Goal: Transaction & Acquisition: Book appointment/travel/reservation

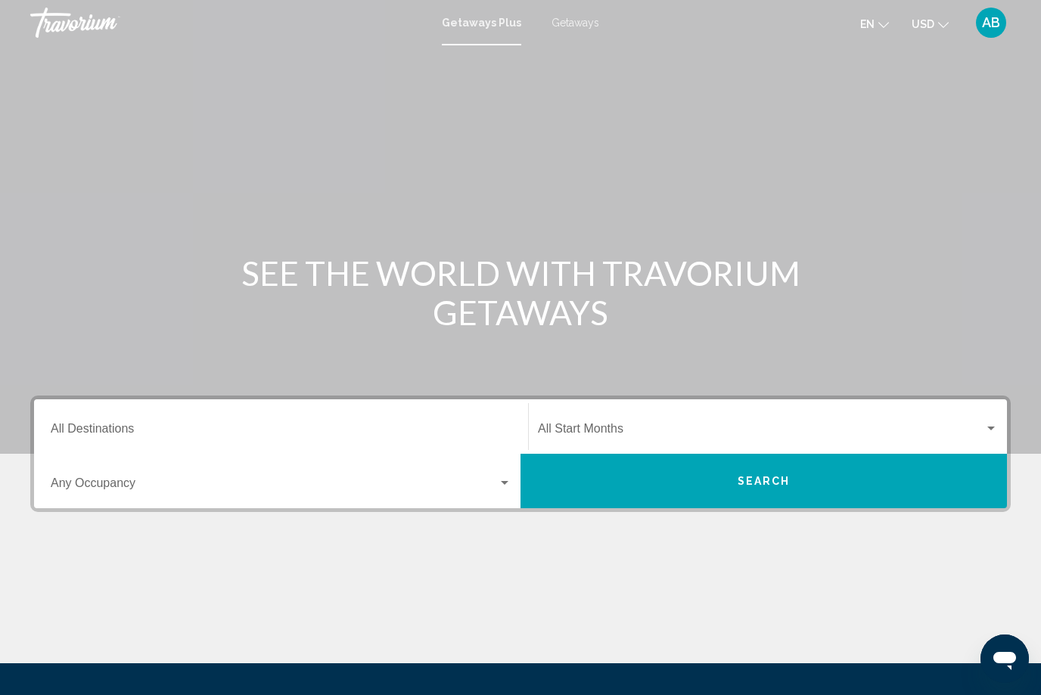
click at [99, 425] on input "Destination All Destinations" at bounding box center [281, 432] width 461 height 14
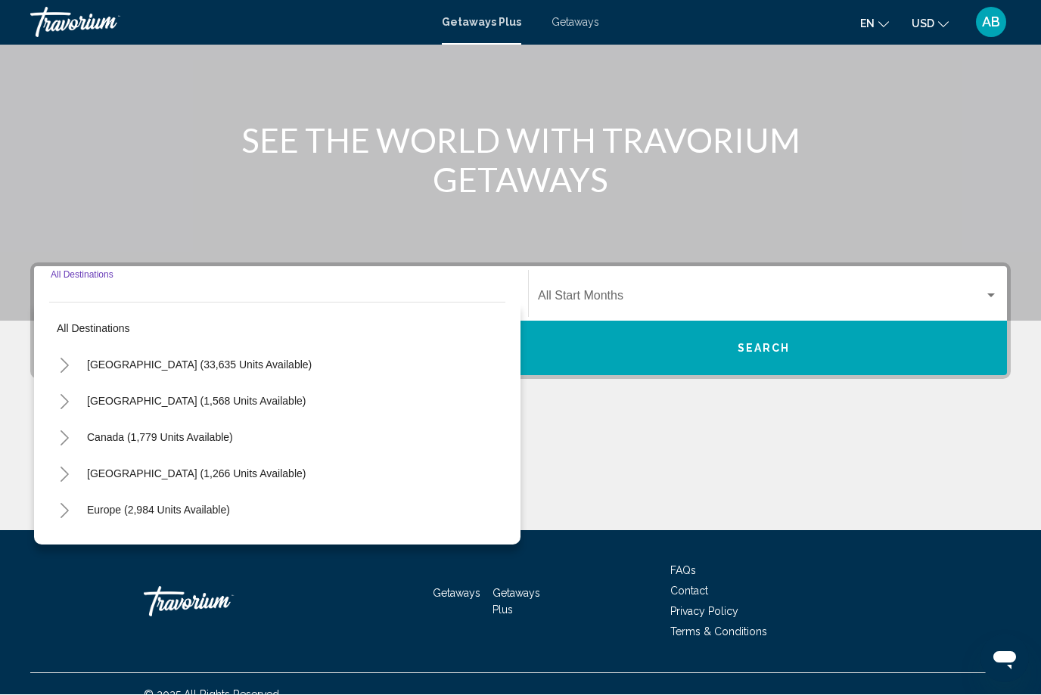
scroll to position [154, 0]
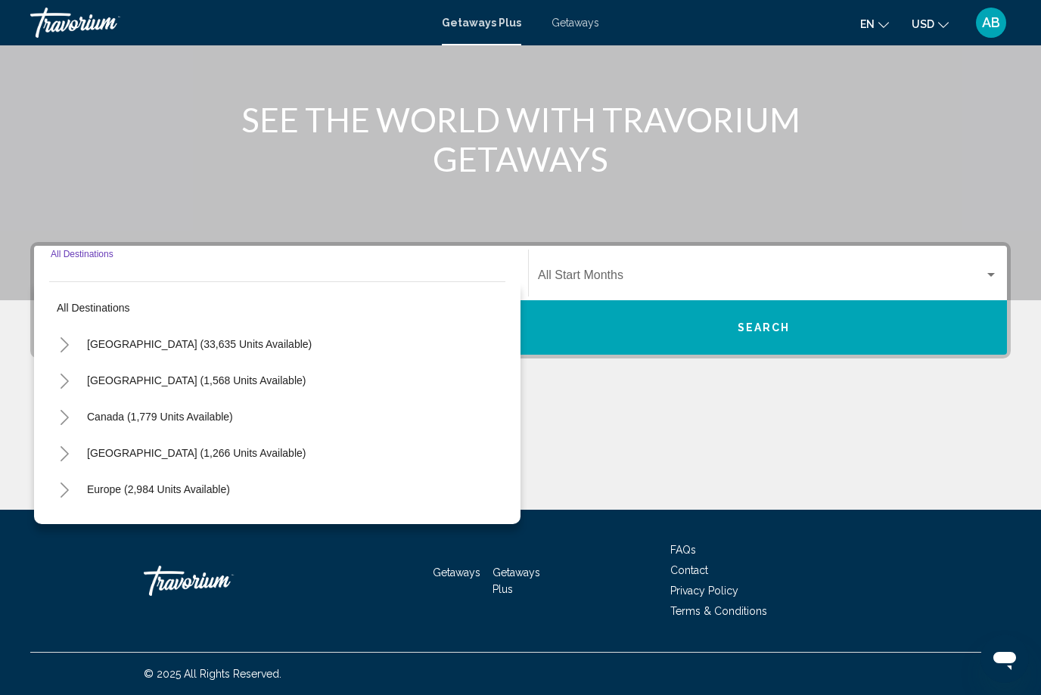
click at [69, 496] on icon "Toggle Europe (2,984 units available)" at bounding box center [64, 490] width 11 height 15
click at [76, 496] on button "Toggle Europe (2,984 units available)" at bounding box center [64, 489] width 30 height 30
click at [139, 494] on span "Europe (2,984 units available)" at bounding box center [158, 490] width 143 height 12
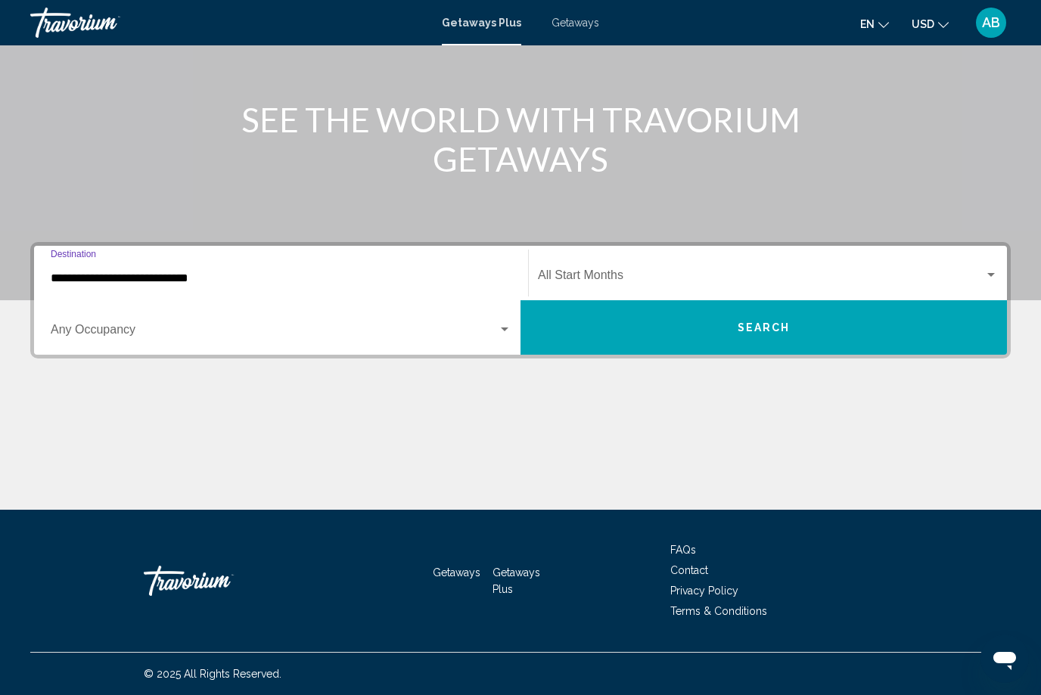
click at [101, 277] on input "**********" at bounding box center [281, 279] width 461 height 14
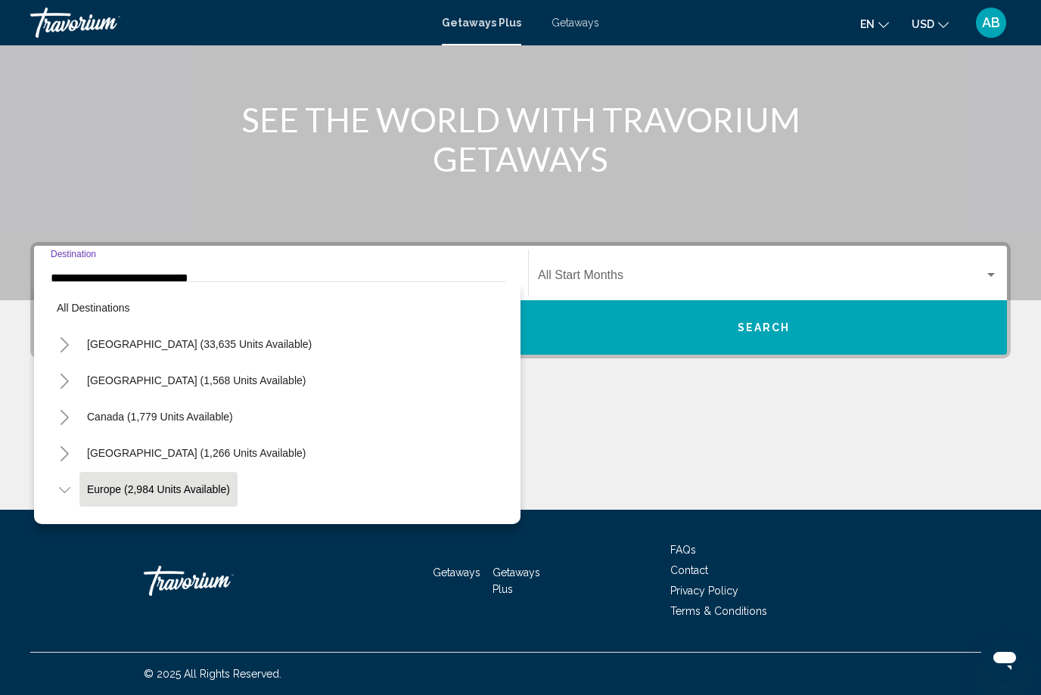
scroll to position [90, 0]
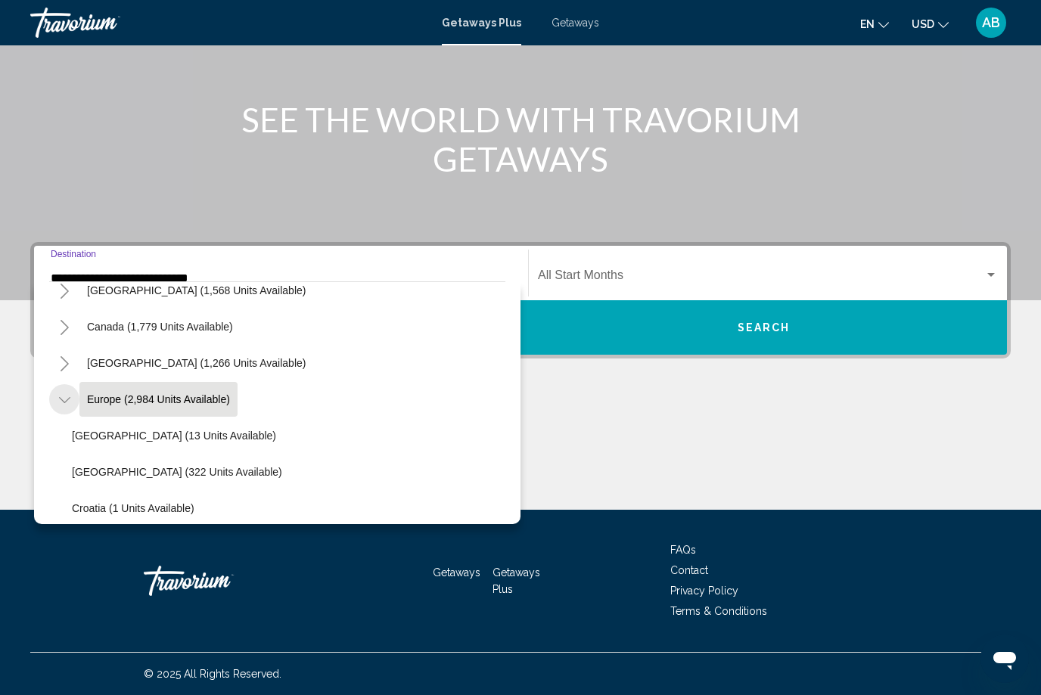
click at [61, 403] on icon "Toggle Europe (2,984 units available)" at bounding box center [64, 400] width 11 height 15
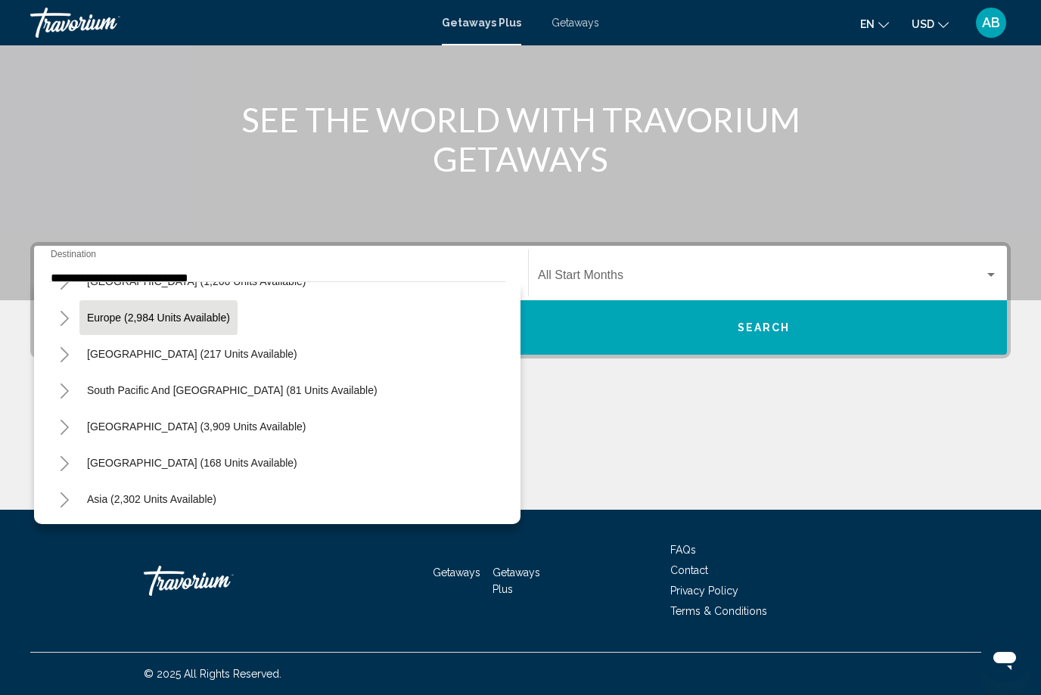
scroll to position [173, 0]
click at [63, 323] on icon "Toggle Europe (2,984 units available)" at bounding box center [65, 317] width 8 height 15
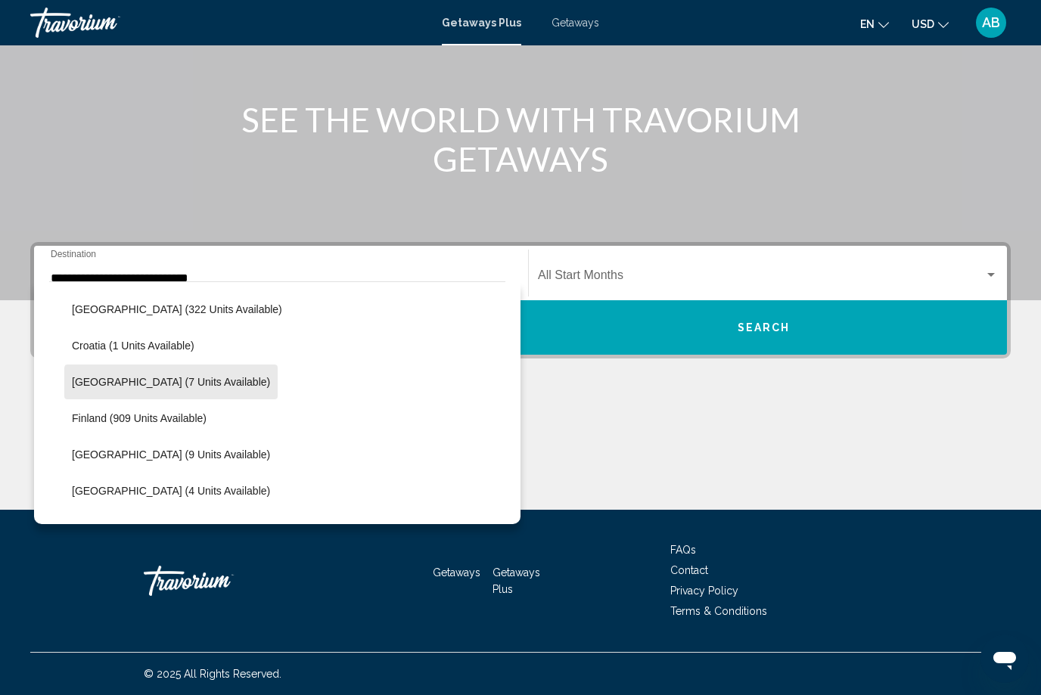
scroll to position [260, 0]
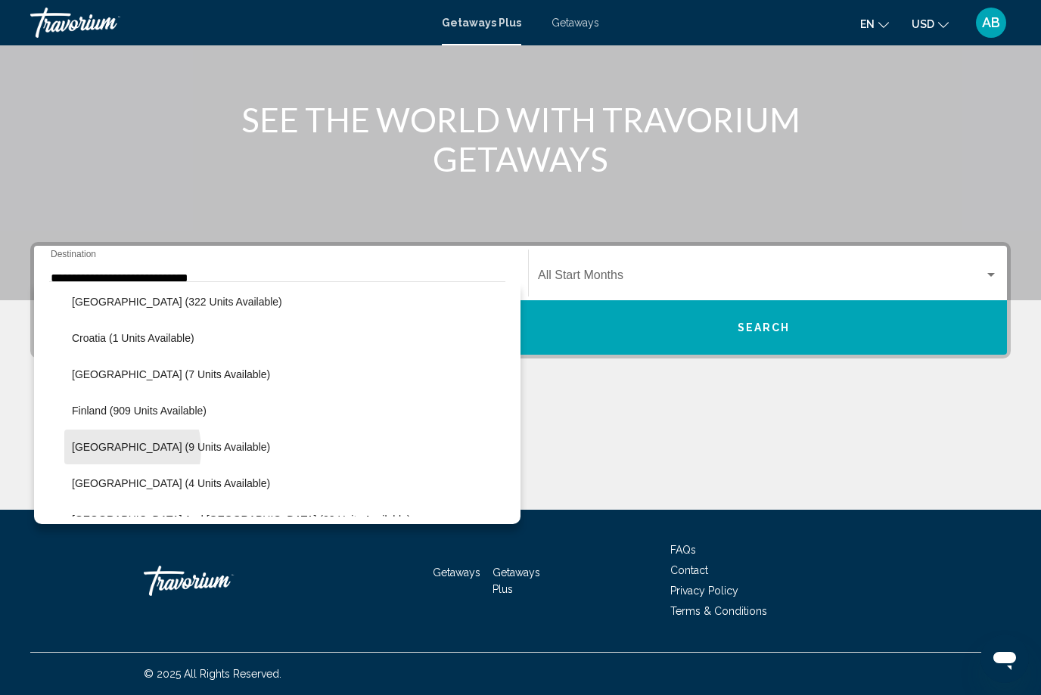
click at [119, 450] on span "[GEOGRAPHIC_DATA] (9 units available)" at bounding box center [171, 447] width 198 height 12
type input "**********"
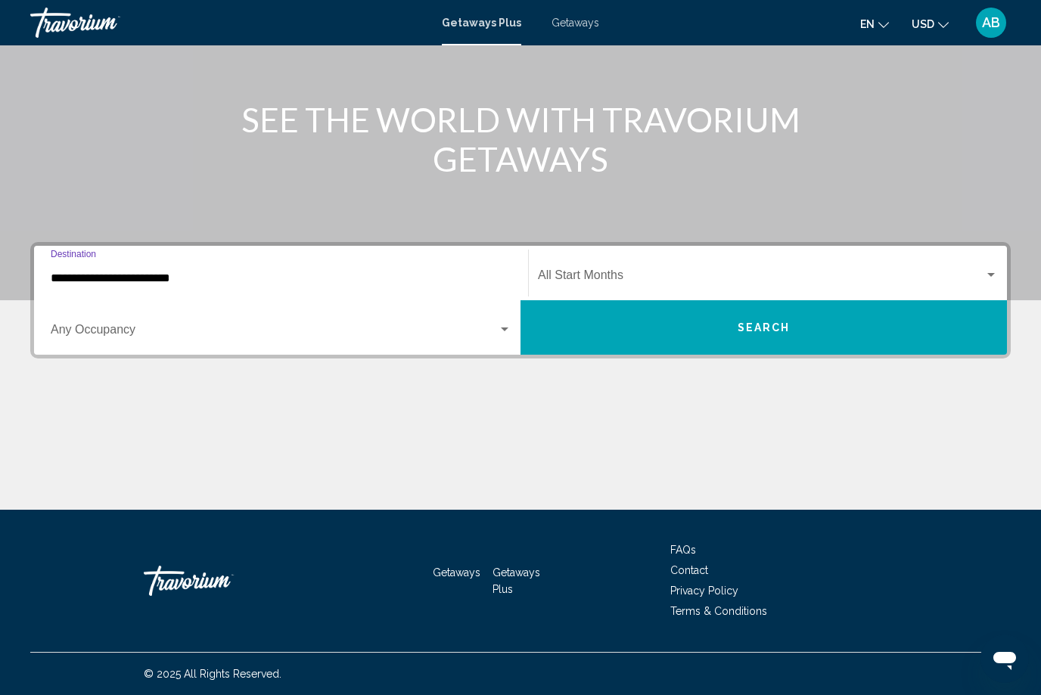
click at [501, 338] on div "Search widget" at bounding box center [281, 333] width 461 height 14
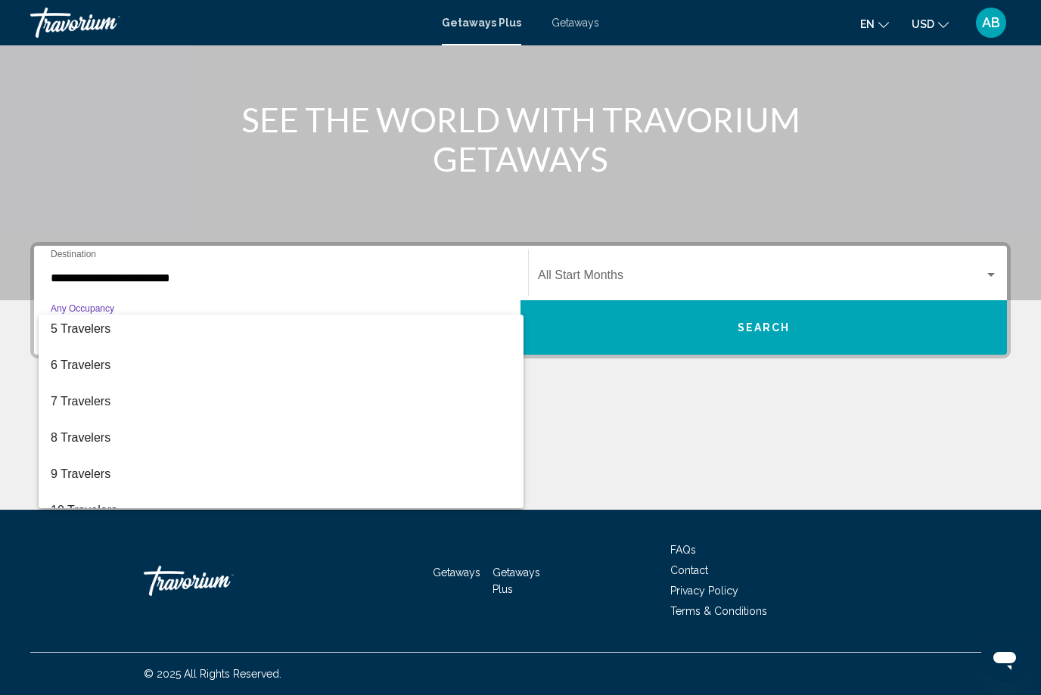
scroll to position [157, 0]
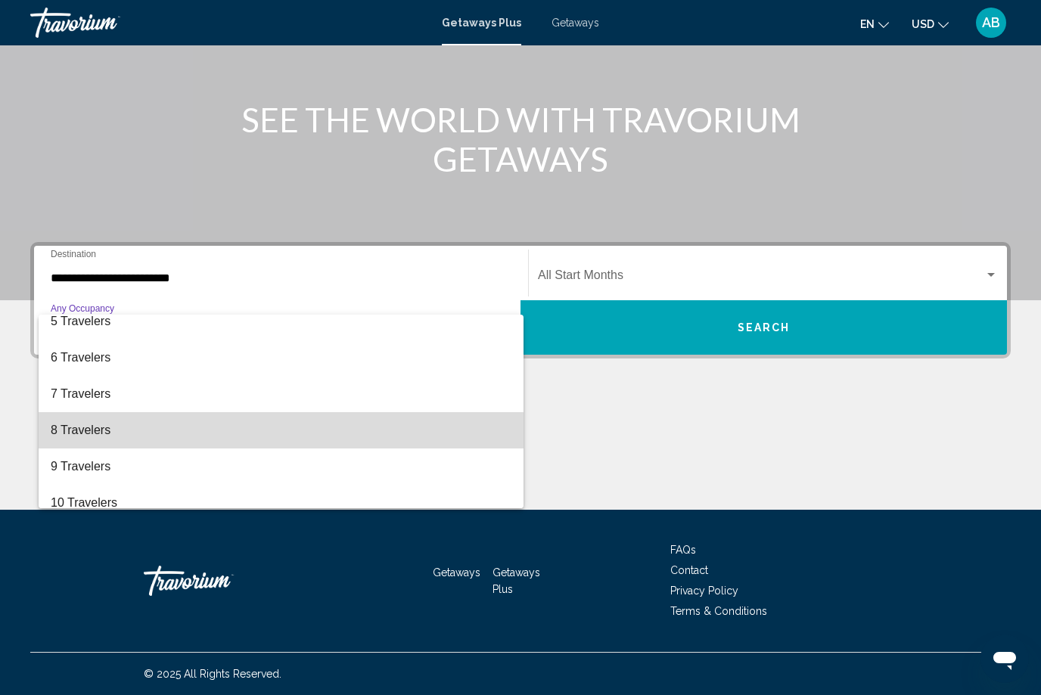
click at [134, 437] on span "8 Travelers" at bounding box center [281, 430] width 461 height 36
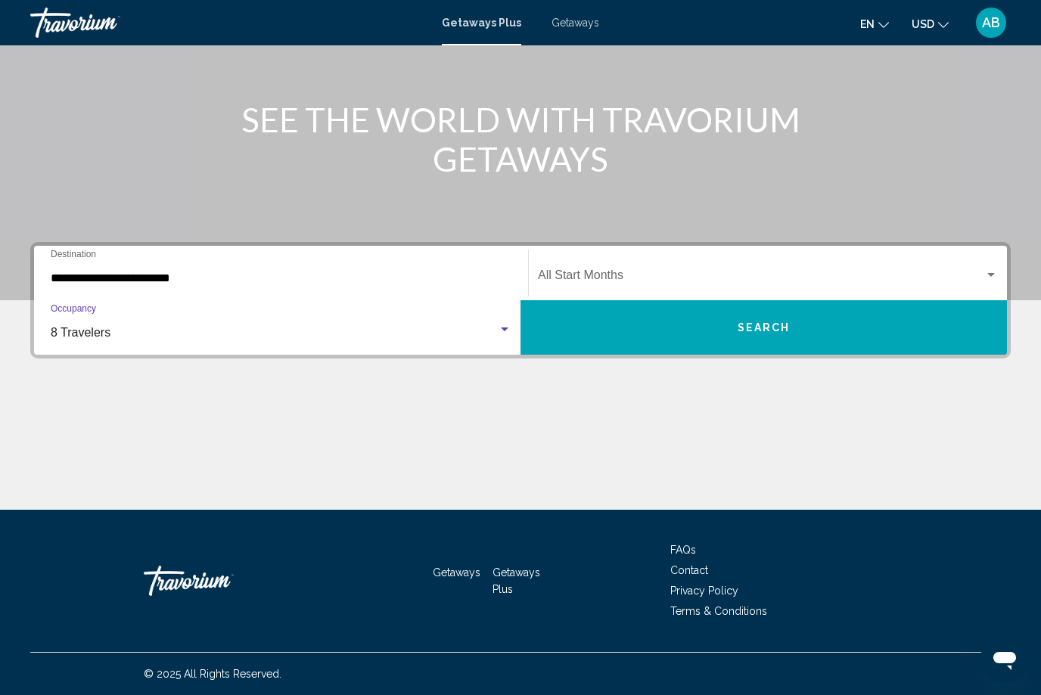
click at [987, 279] on div "Search widget" at bounding box center [991, 275] width 14 height 12
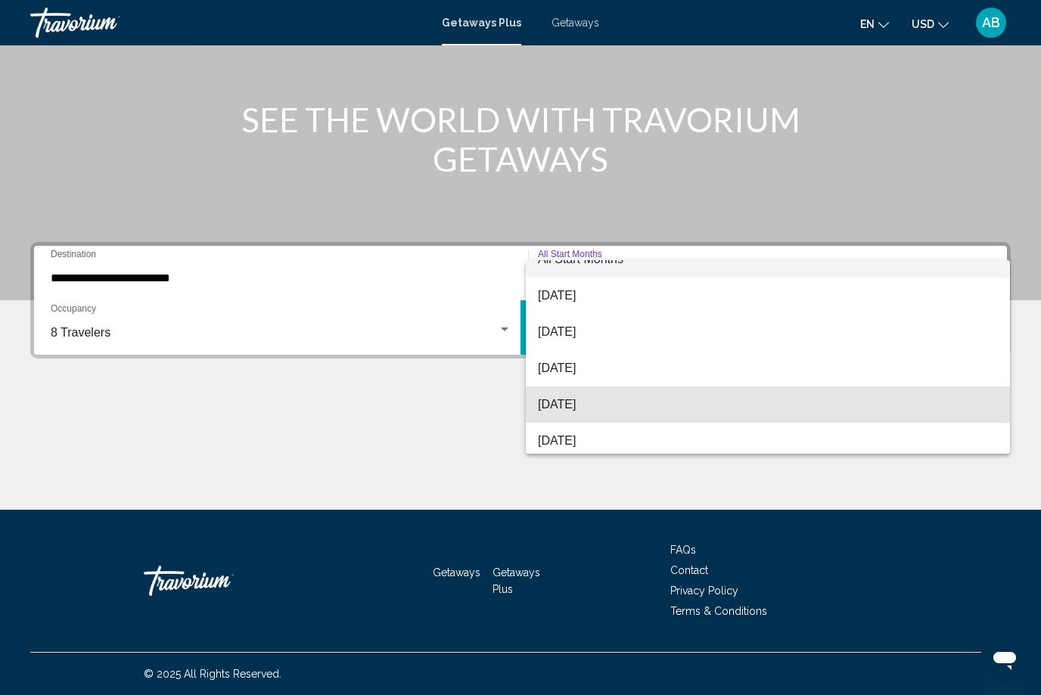
scroll to position [22, 0]
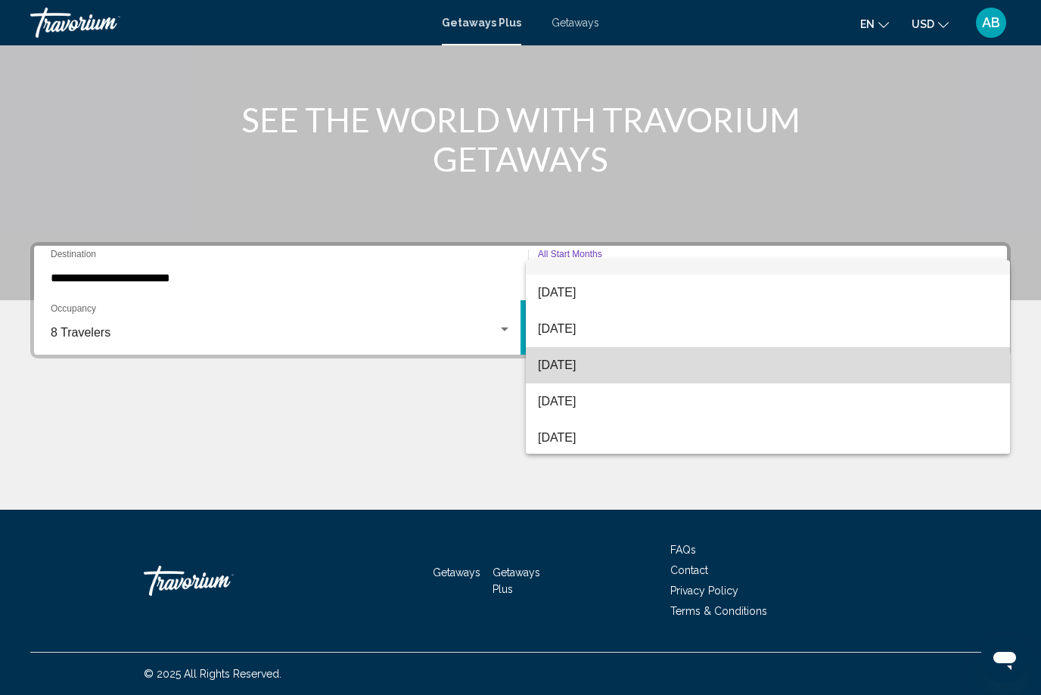
click at [603, 369] on span "[DATE]" at bounding box center [768, 365] width 460 height 36
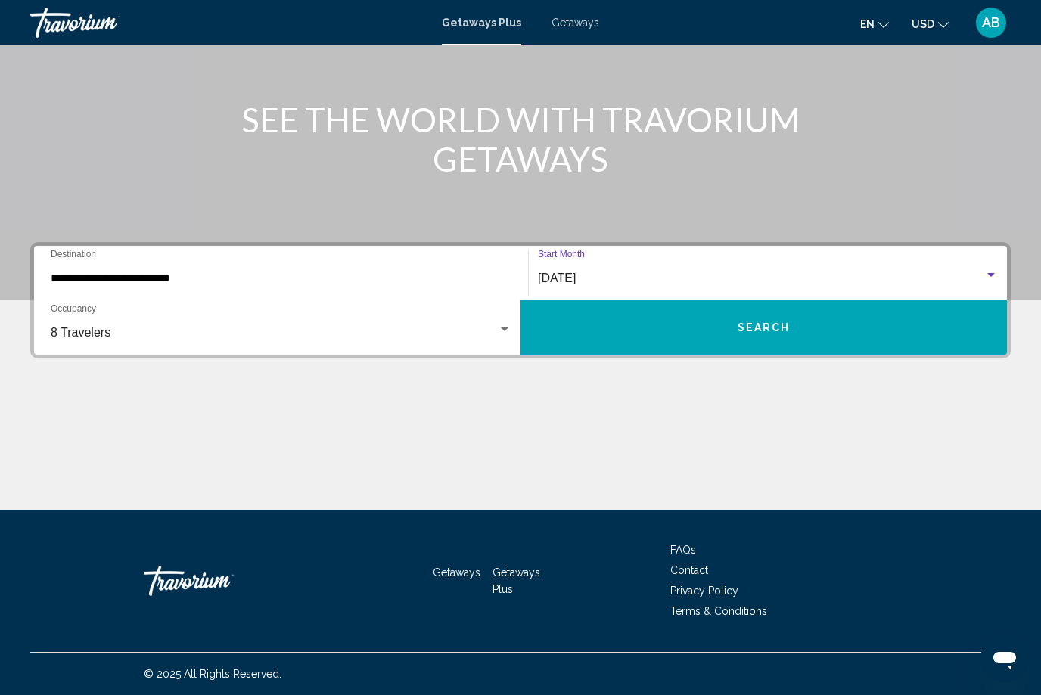
click at [784, 333] on span "Search" at bounding box center [764, 328] width 53 height 12
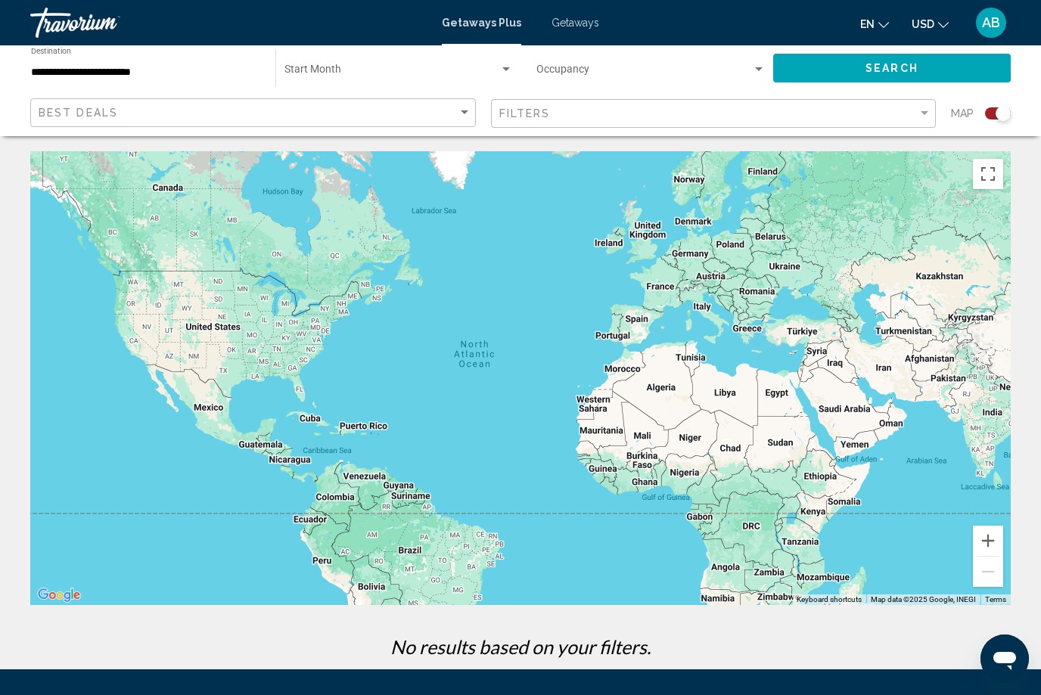
click at [591, 19] on span "Getaways" at bounding box center [576, 23] width 48 height 12
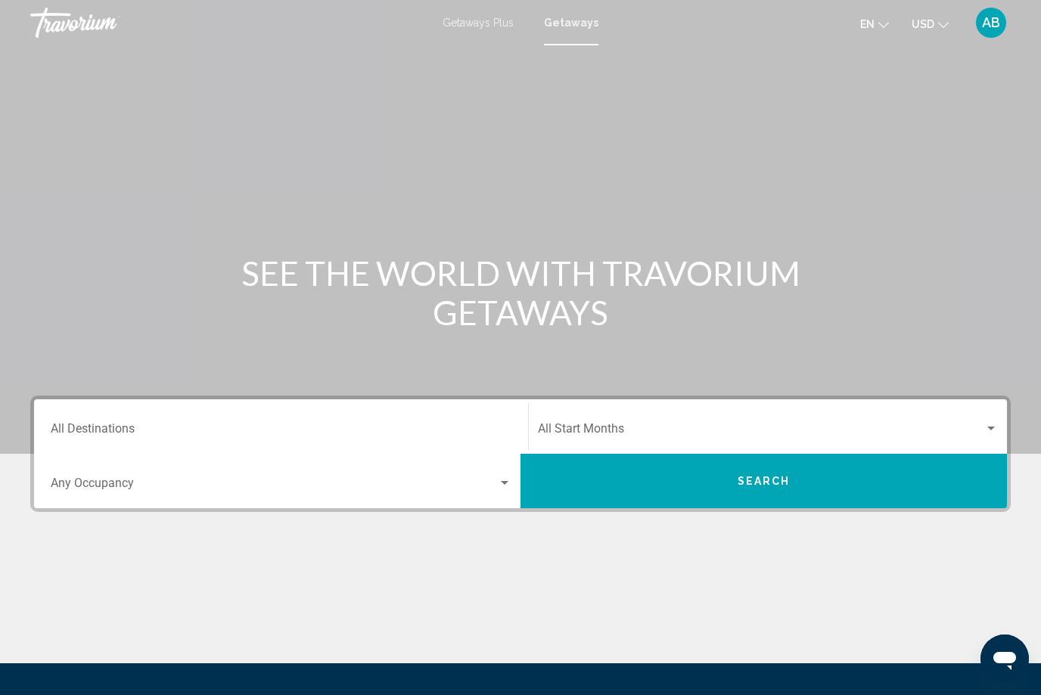
click at [120, 425] on input "Destination All Destinations" at bounding box center [281, 432] width 461 height 14
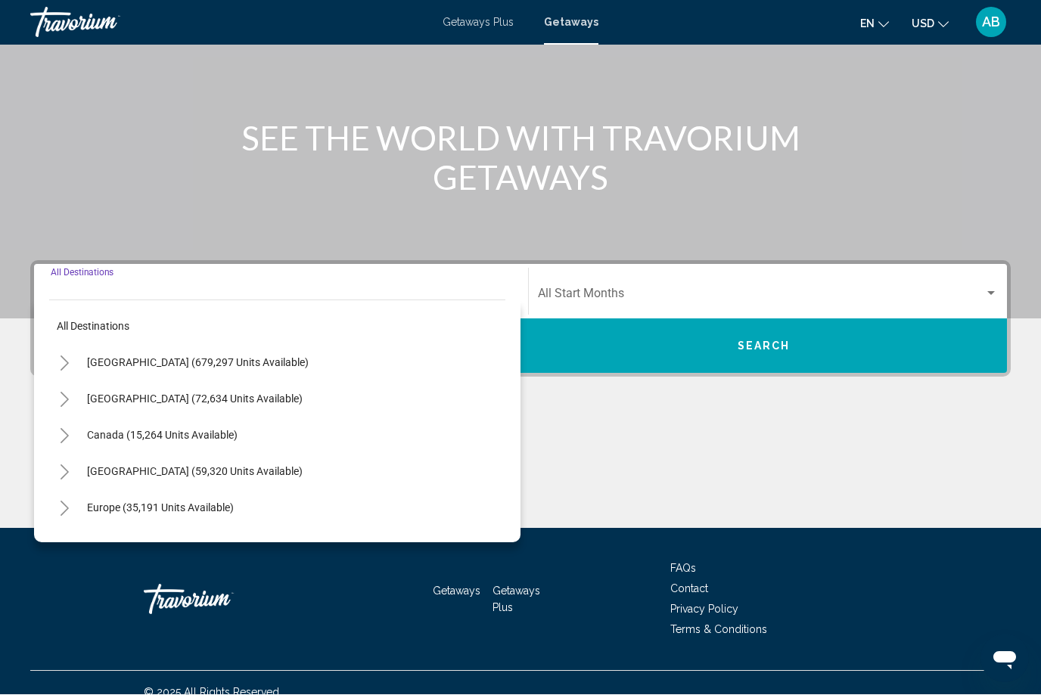
scroll to position [154, 0]
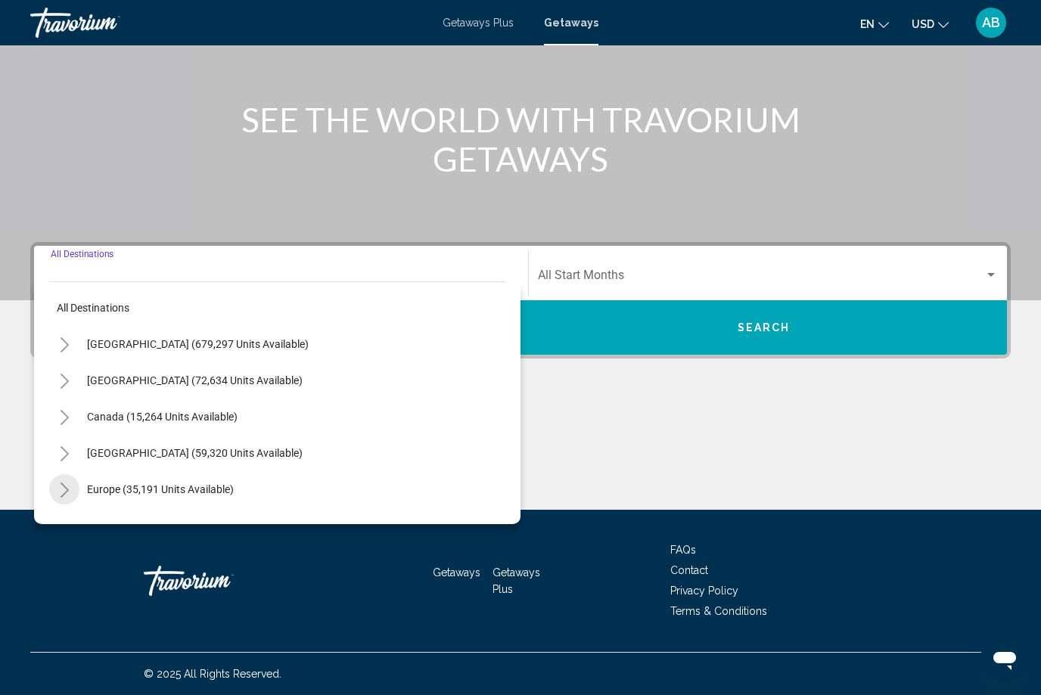
click at [74, 497] on button "Toggle Europe (35,191 units available)" at bounding box center [64, 489] width 30 height 30
click at [70, 500] on button "Toggle Europe (35,191 units available)" at bounding box center [64, 489] width 30 height 30
click at [73, 499] on button "Toggle Europe (35,191 units available)" at bounding box center [64, 489] width 30 height 30
click at [104, 499] on button "Europe (35,191 units available)" at bounding box center [160, 489] width 162 height 35
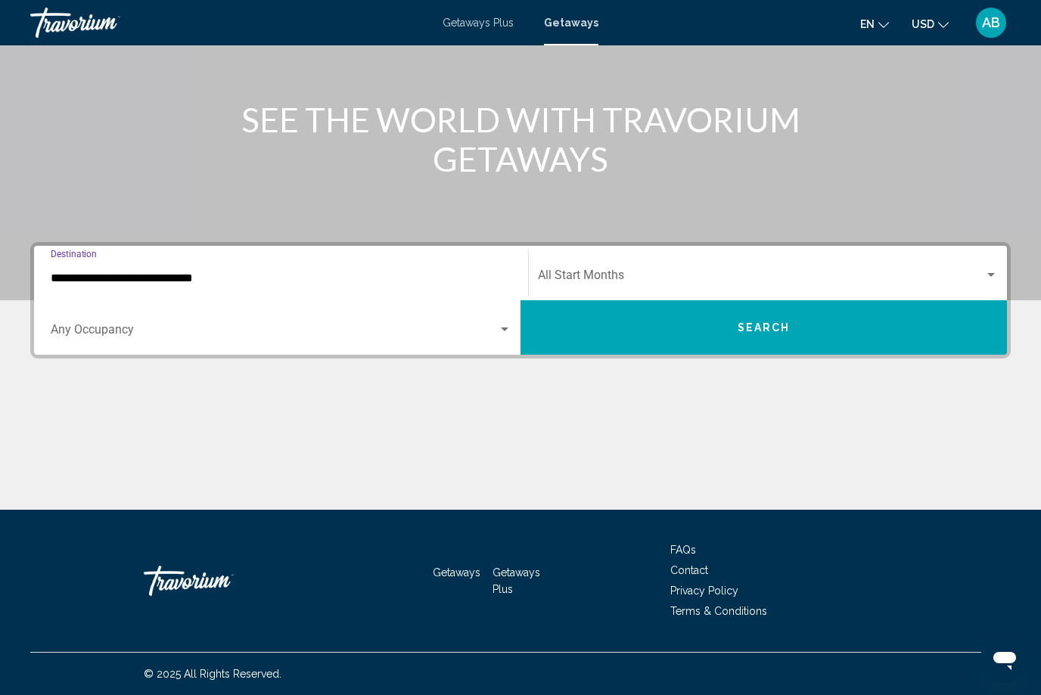
click at [194, 283] on input "**********" at bounding box center [281, 279] width 461 height 14
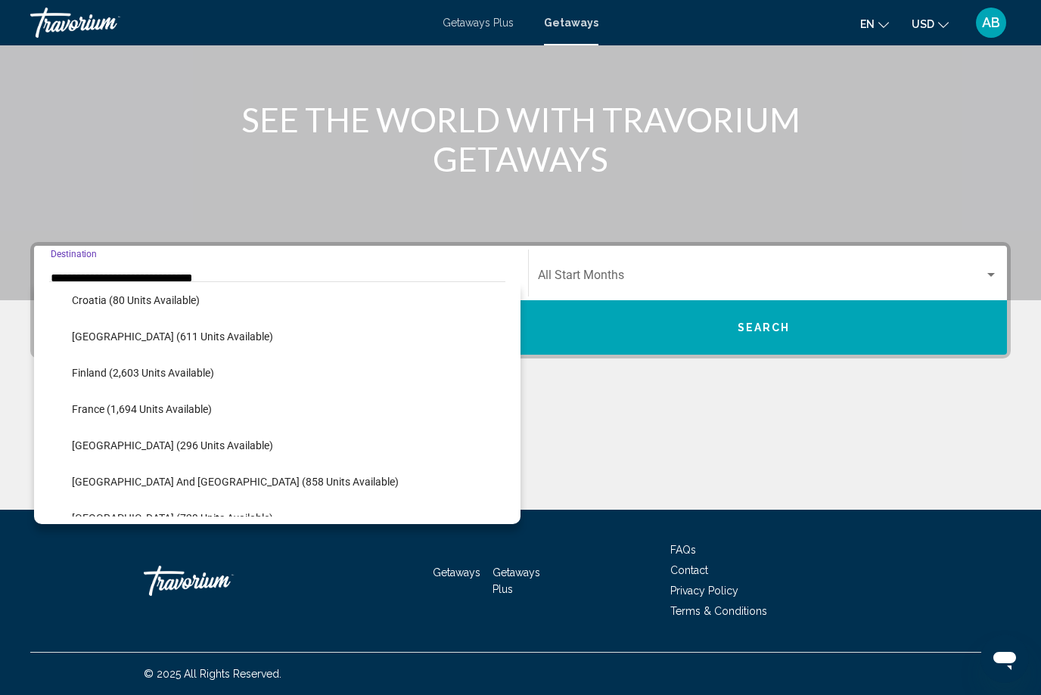
scroll to position [341, 0]
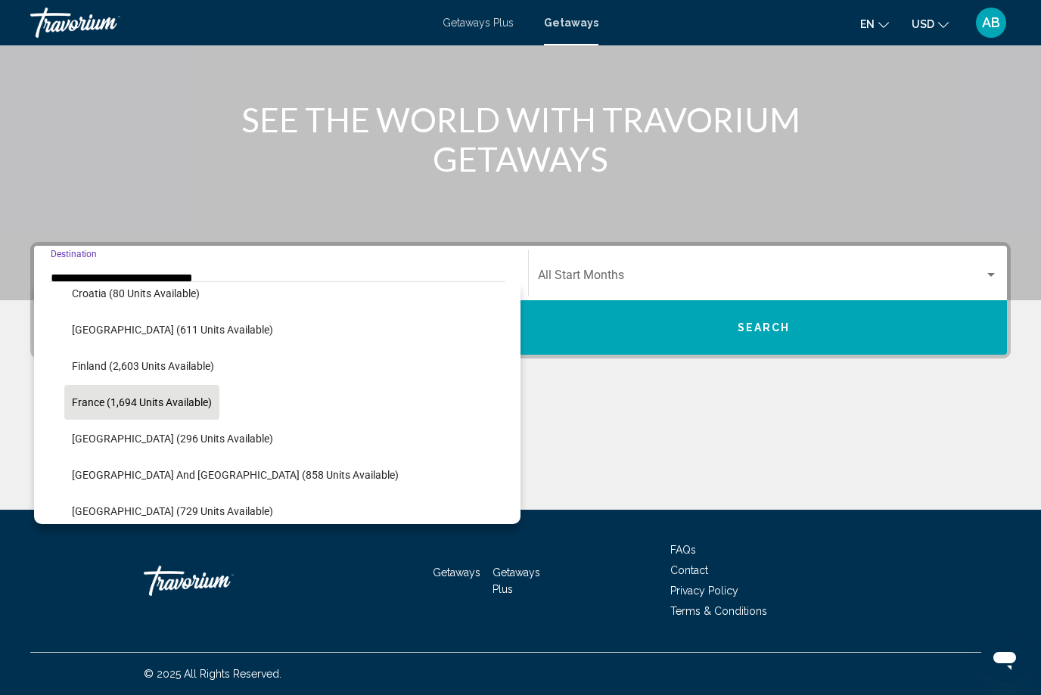
click at [179, 406] on span "France (1,694 units available)" at bounding box center [142, 403] width 140 height 12
type input "**********"
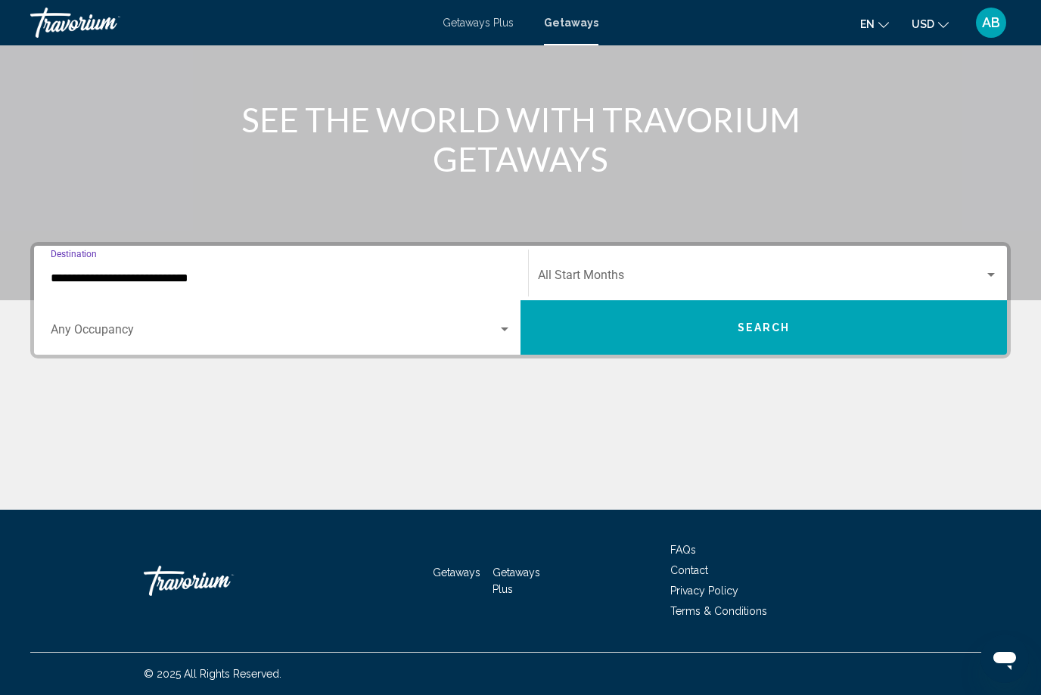
click at [517, 330] on div "Occupancy Any Occupancy" at bounding box center [281, 328] width 479 height 48
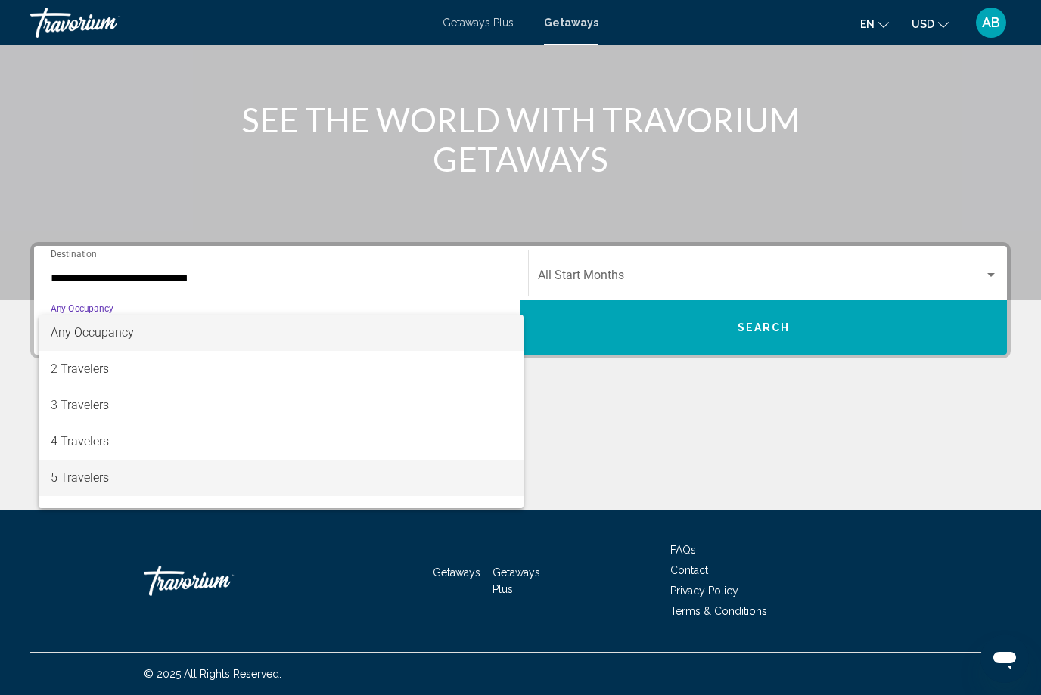
click at [118, 484] on span "5 Travelers" at bounding box center [281, 478] width 461 height 36
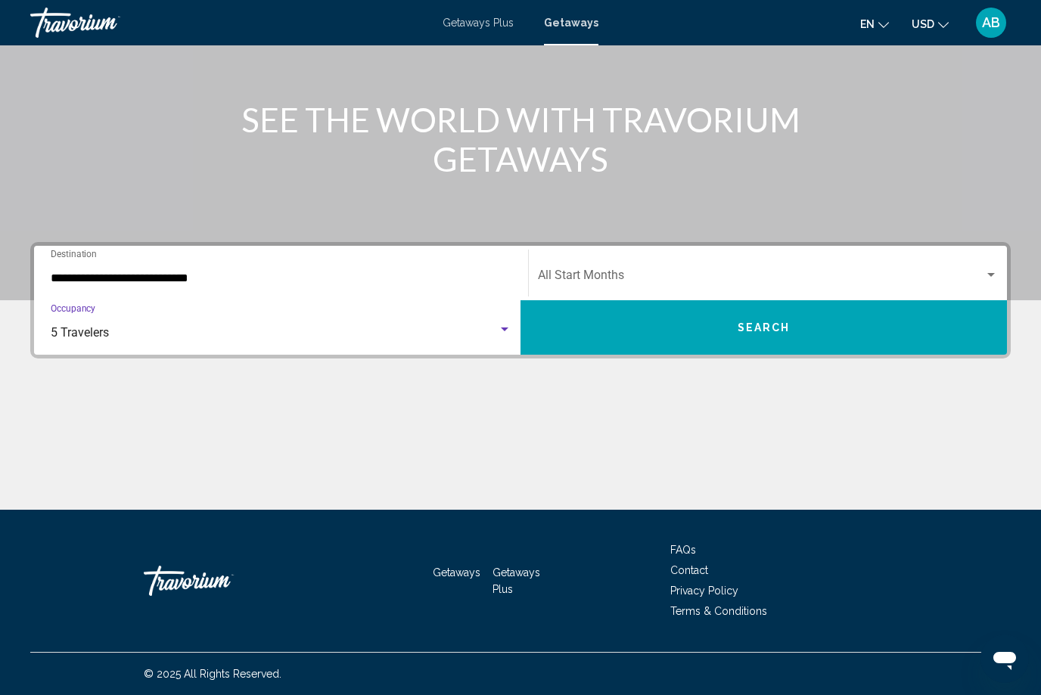
click at [995, 277] on div "Search widget" at bounding box center [991, 275] width 14 height 12
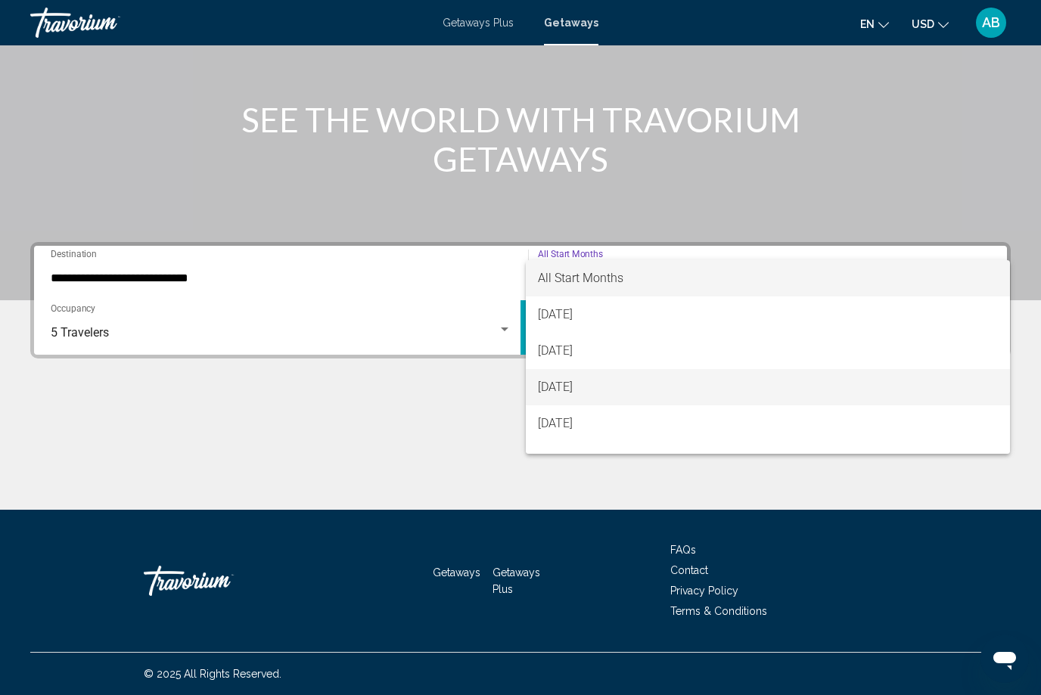
click at [624, 390] on span "[DATE]" at bounding box center [768, 387] width 460 height 36
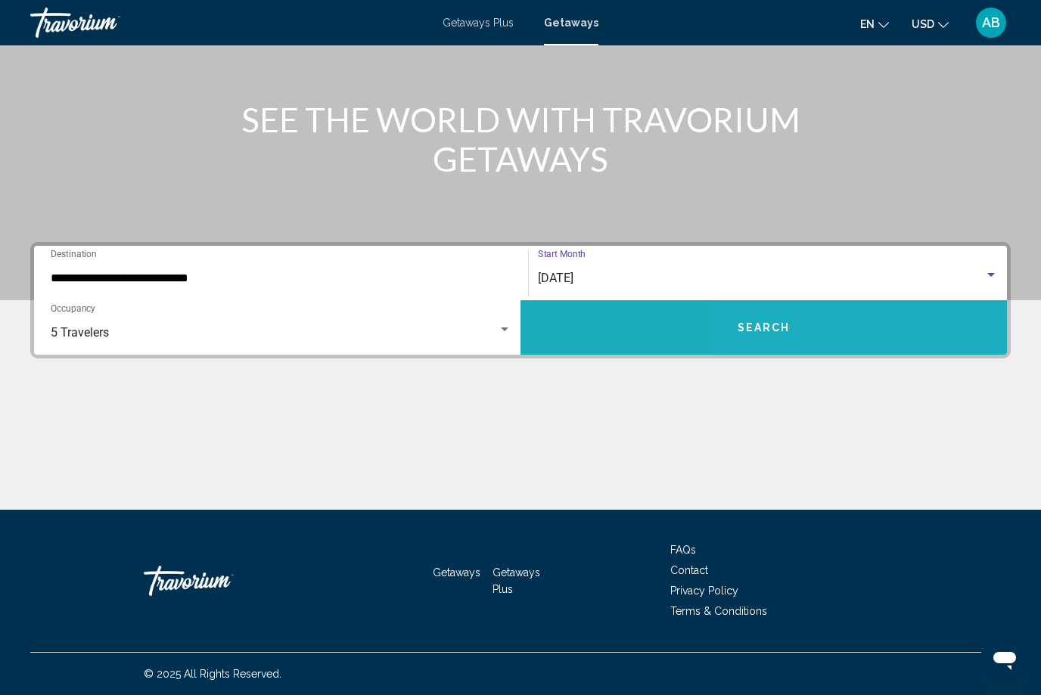
click at [841, 335] on button "Search" at bounding box center [764, 327] width 487 height 54
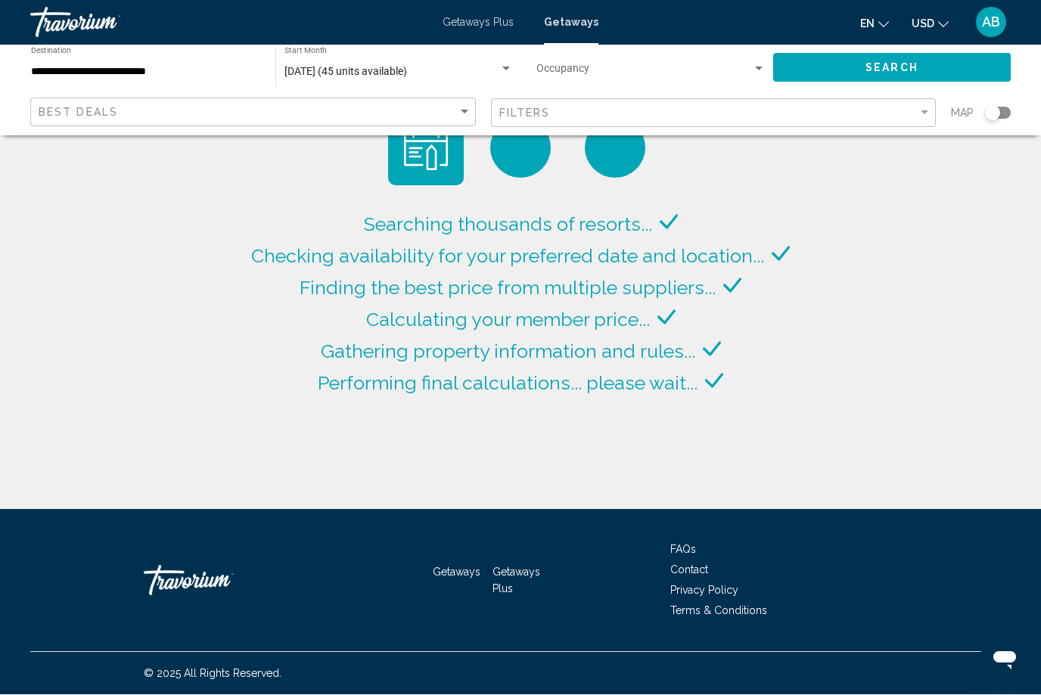
scroll to position [51, 0]
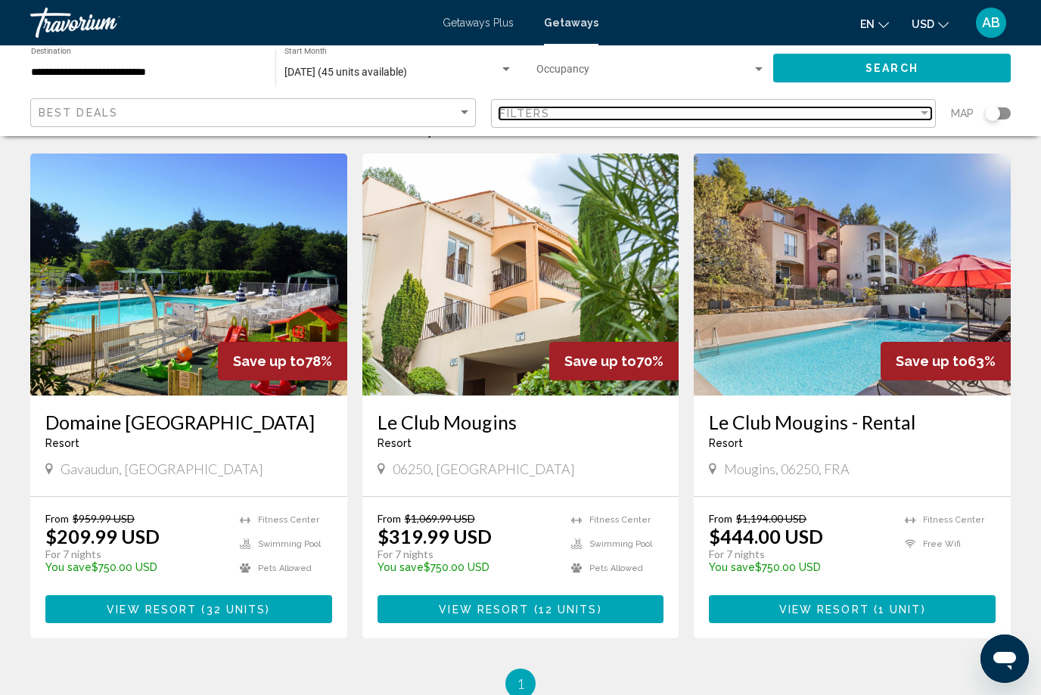
click at [928, 118] on div "Filter" at bounding box center [925, 113] width 14 height 12
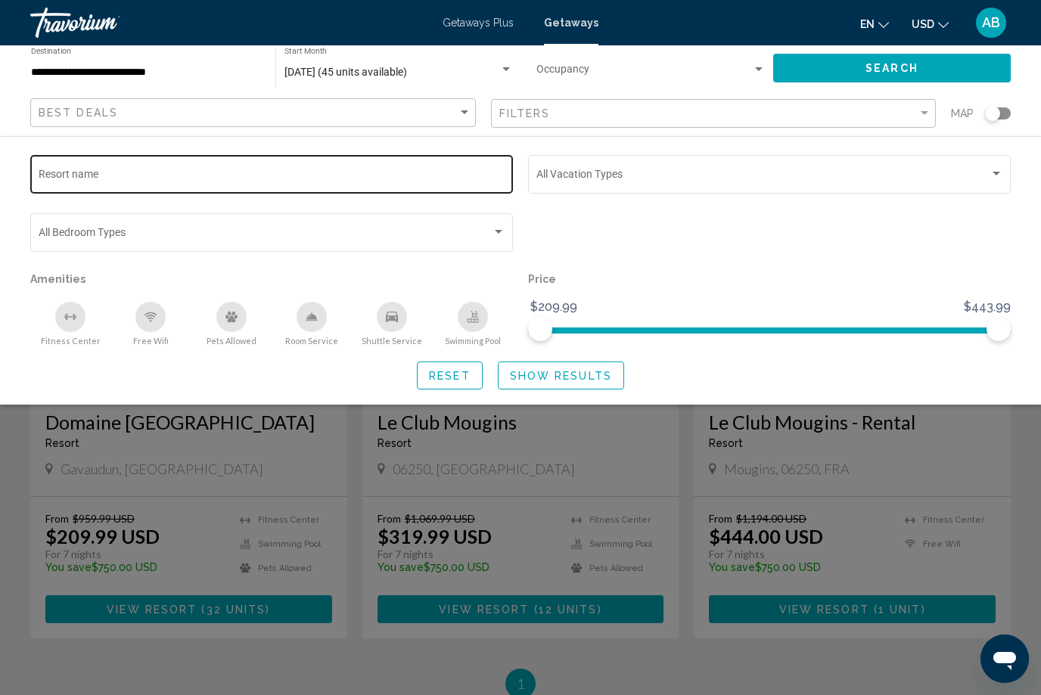
click at [170, 173] on input "Resort name" at bounding box center [272, 177] width 467 height 12
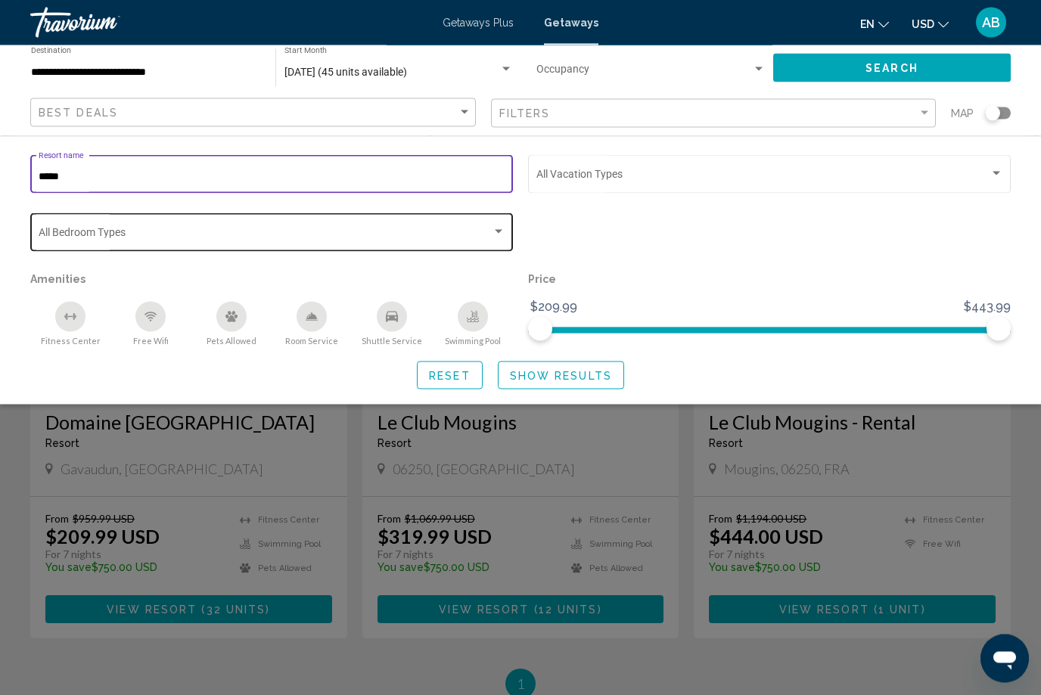
type input "*****"
click at [173, 232] on span "Search widget" at bounding box center [265, 235] width 453 height 12
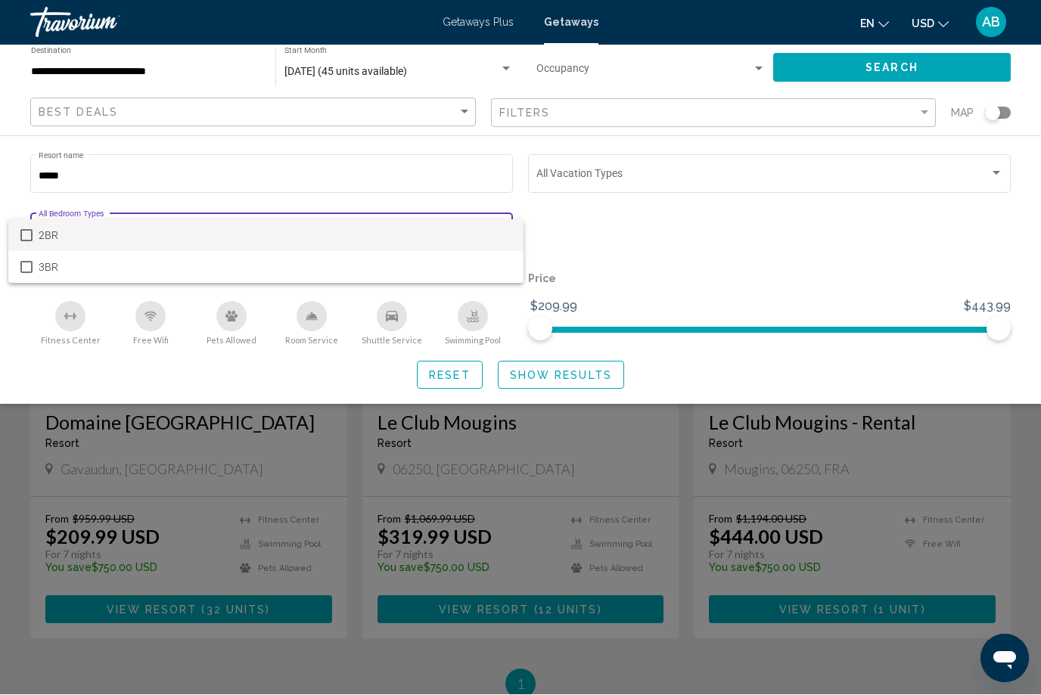
scroll to position [51, 0]
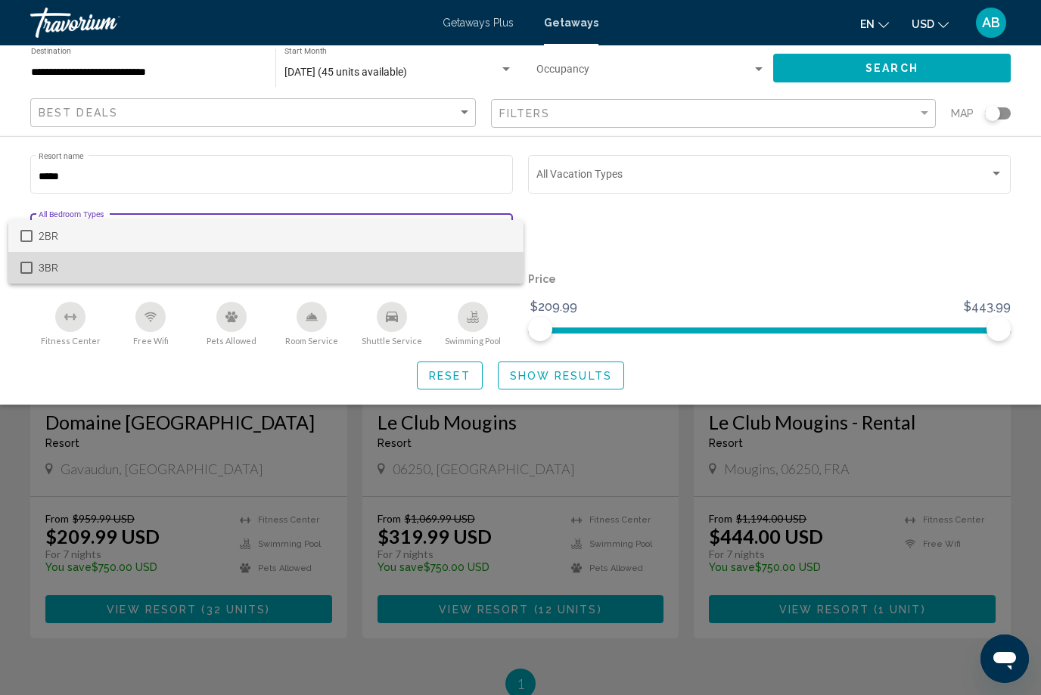
click at [111, 264] on span "3BR" at bounding box center [275, 268] width 473 height 32
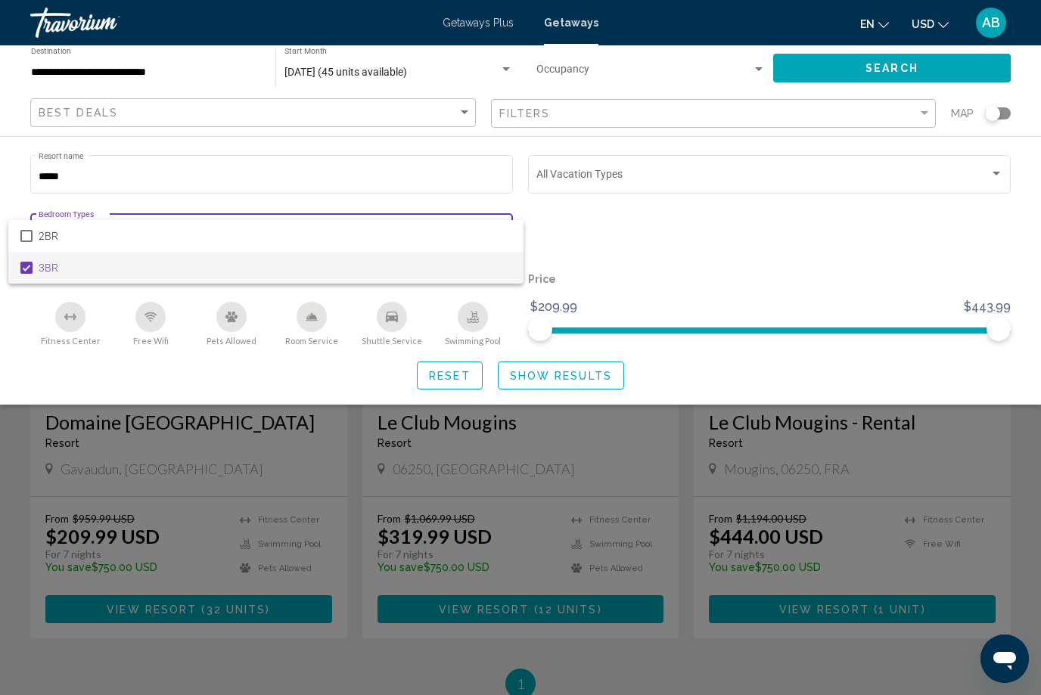
click at [998, 173] on div at bounding box center [520, 347] width 1041 height 695
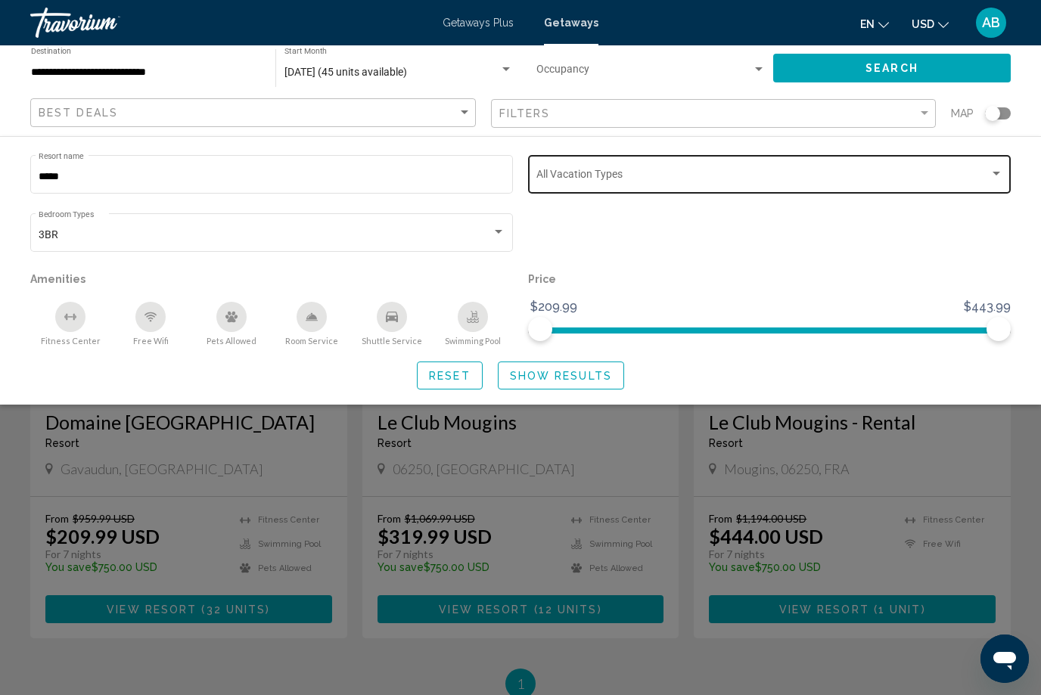
click at [1003, 182] on div "Search widget" at bounding box center [770, 177] width 467 height 12
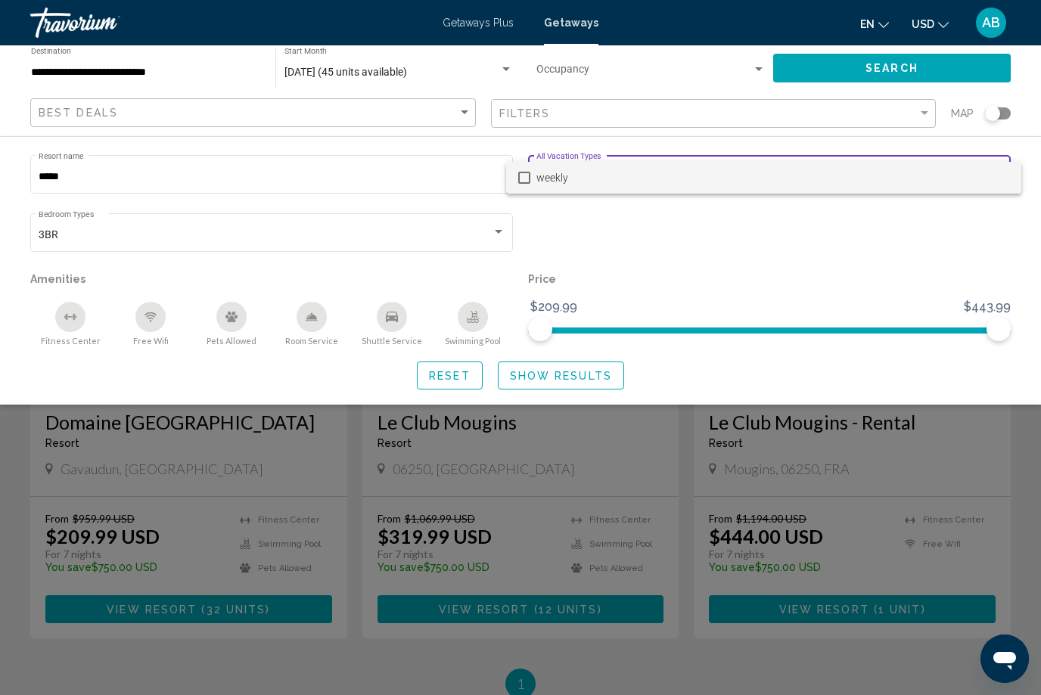
scroll to position [50, 0]
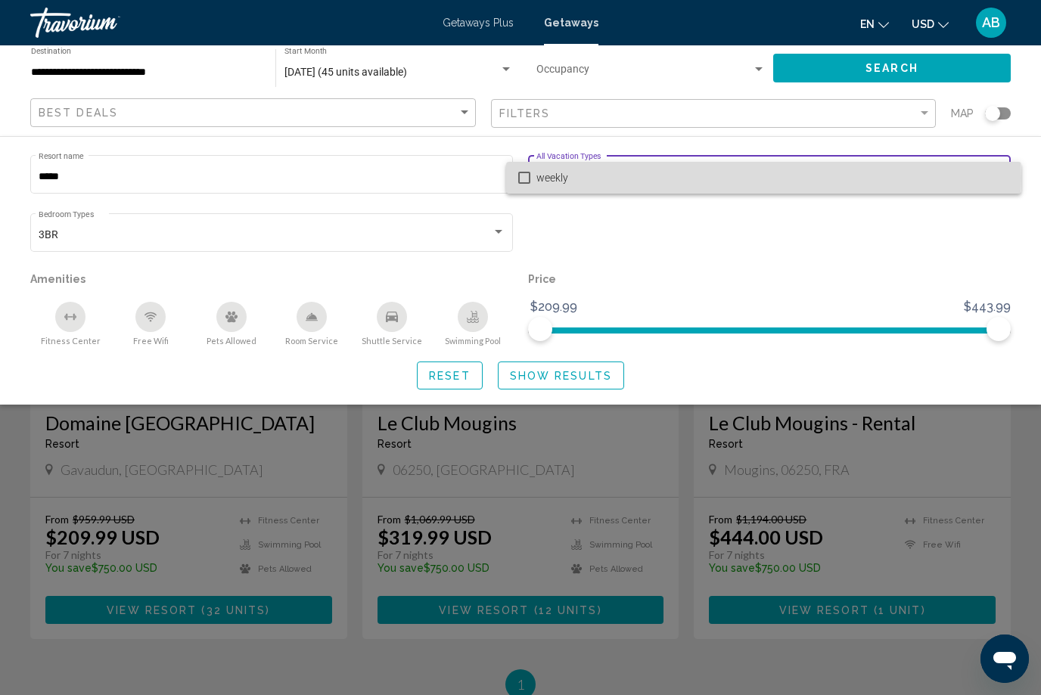
click at [524, 178] on mat-pseudo-checkbox at bounding box center [524, 178] width 12 height 12
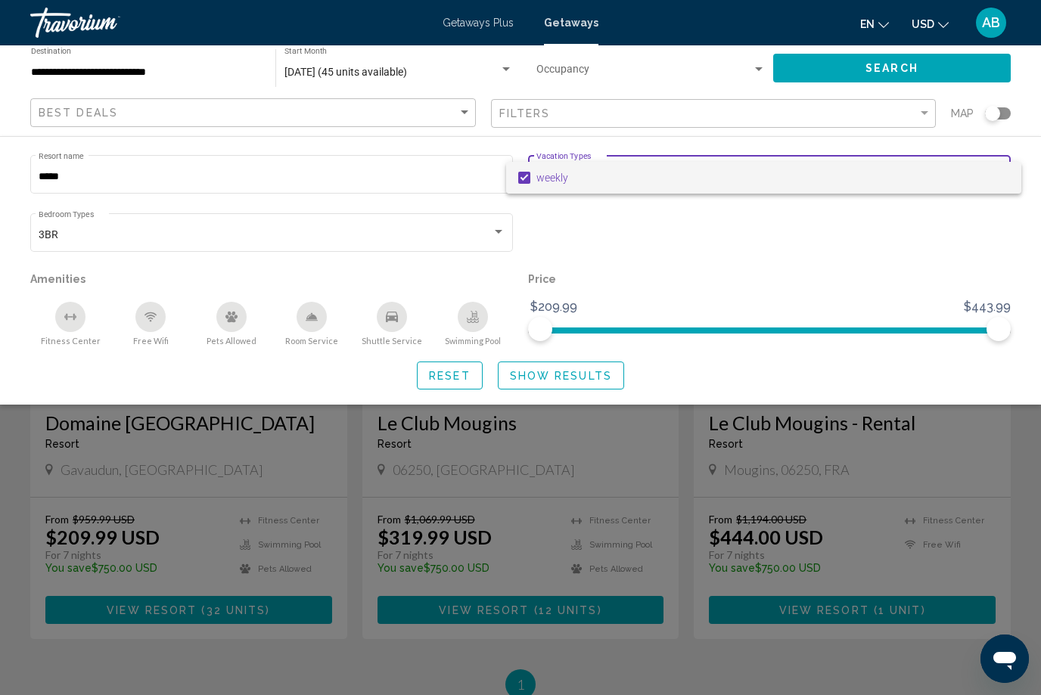
click at [586, 385] on div at bounding box center [520, 347] width 1041 height 695
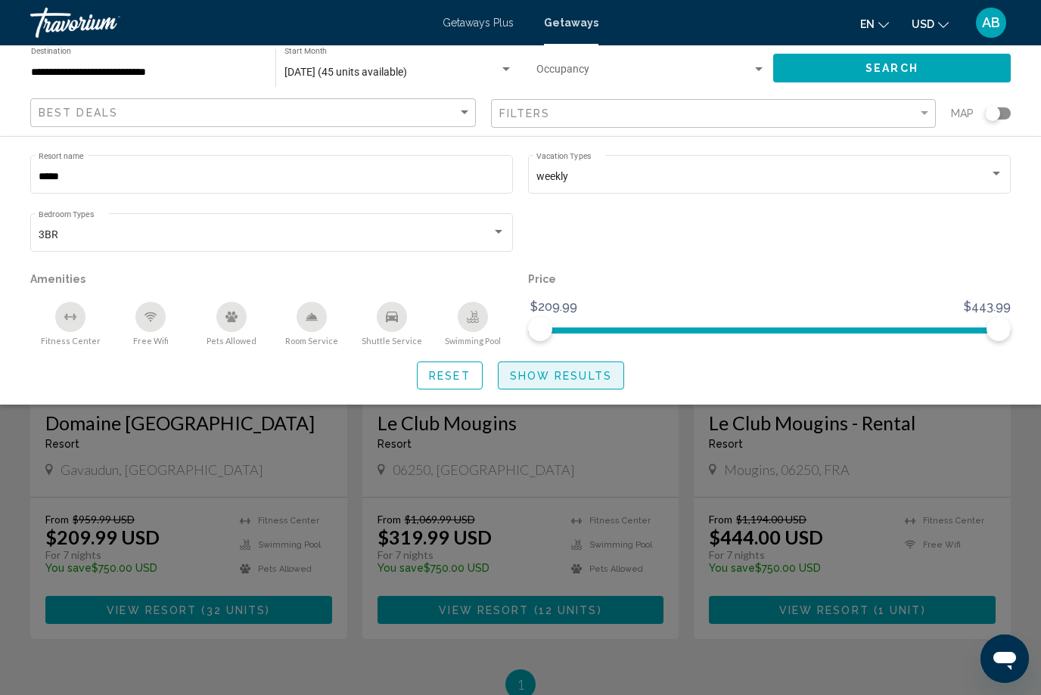
click at [573, 382] on span "Show Results" at bounding box center [561, 376] width 102 height 12
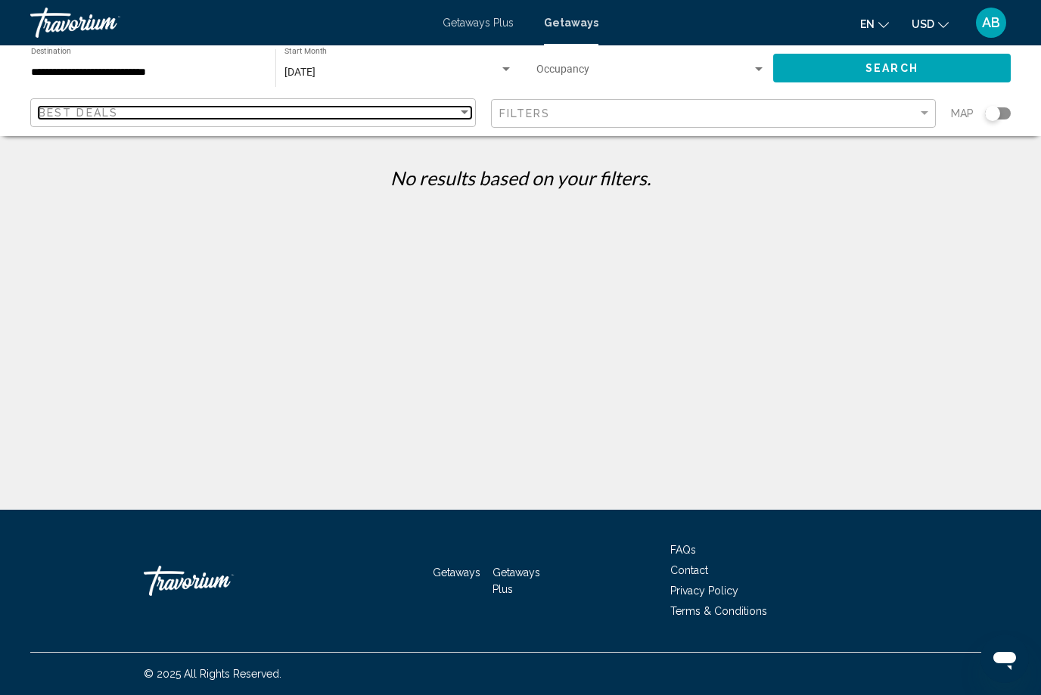
click at [471, 114] on div "Sort by" at bounding box center [465, 113] width 14 height 12
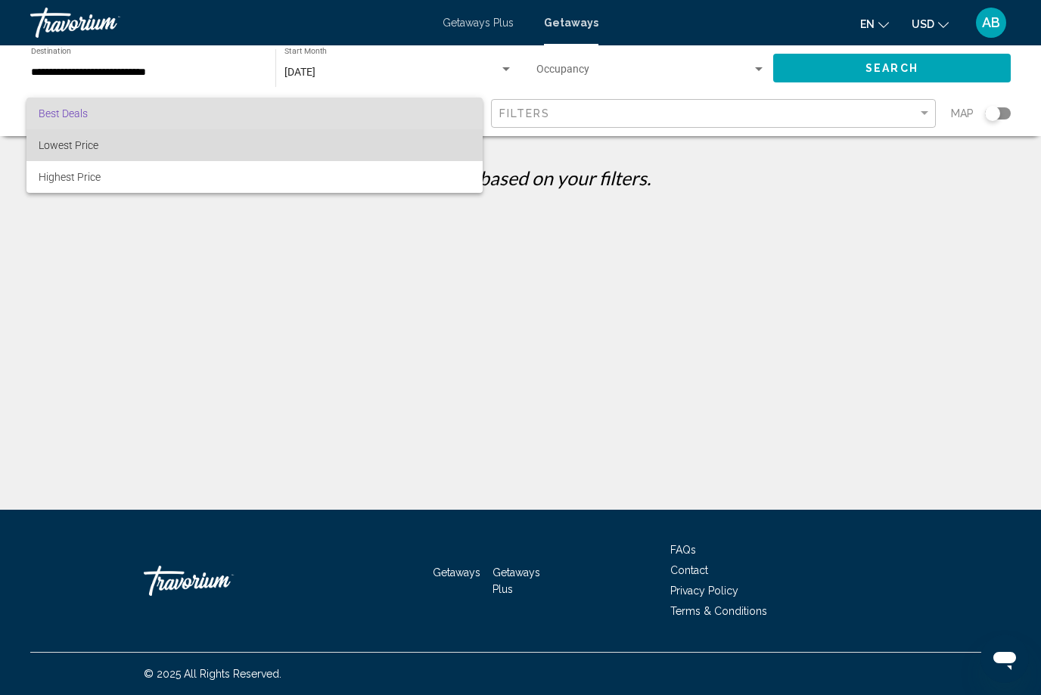
click at [104, 138] on span "Lowest Price" at bounding box center [255, 145] width 432 height 32
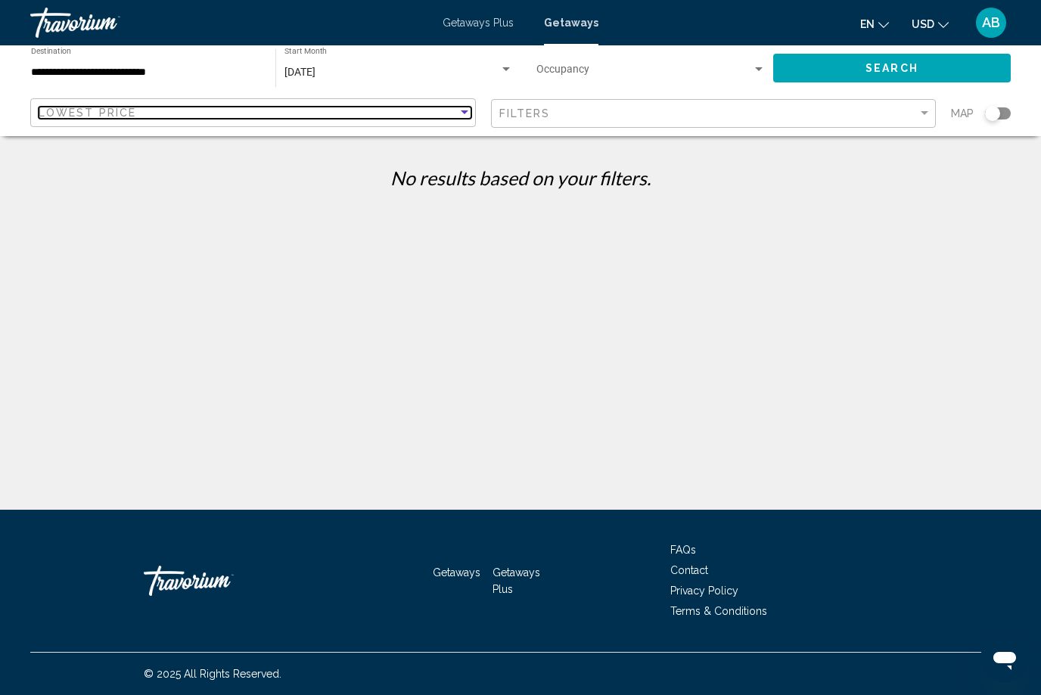
click at [463, 117] on div "Sort by" at bounding box center [465, 113] width 14 height 12
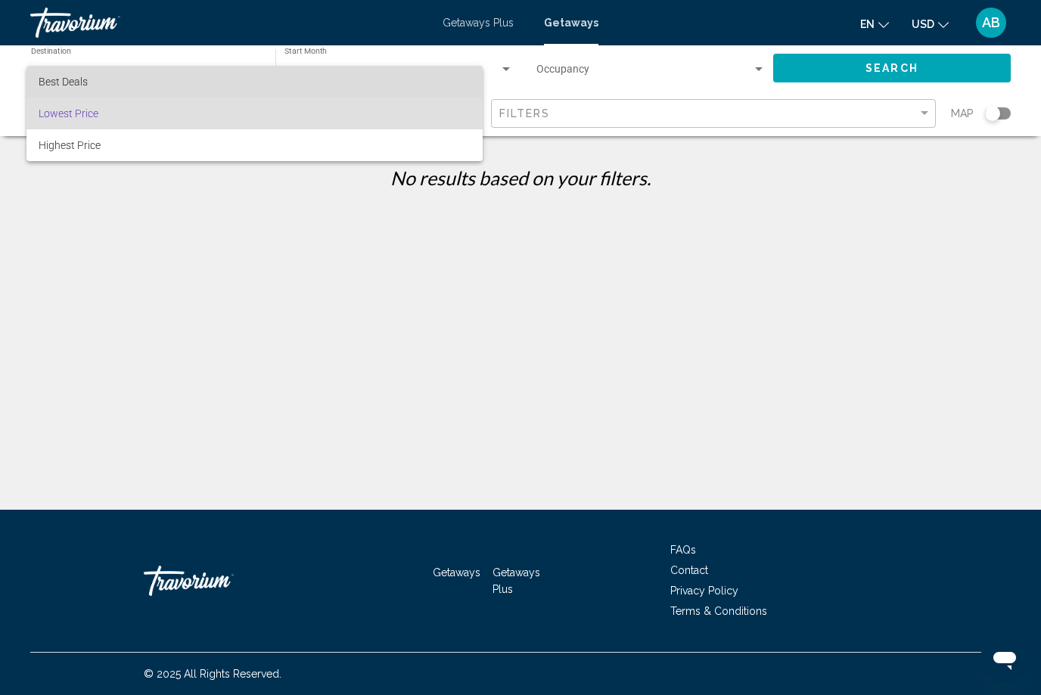
click at [393, 76] on span "Best Deals" at bounding box center [255, 82] width 432 height 32
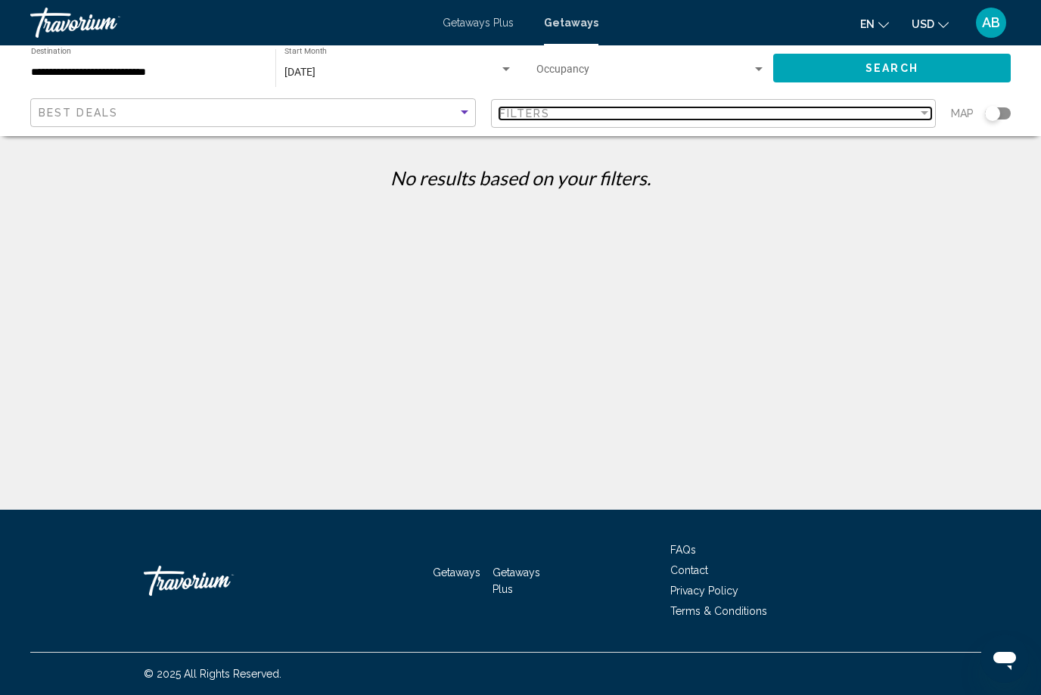
click at [910, 118] on div "Filters" at bounding box center [708, 113] width 419 height 12
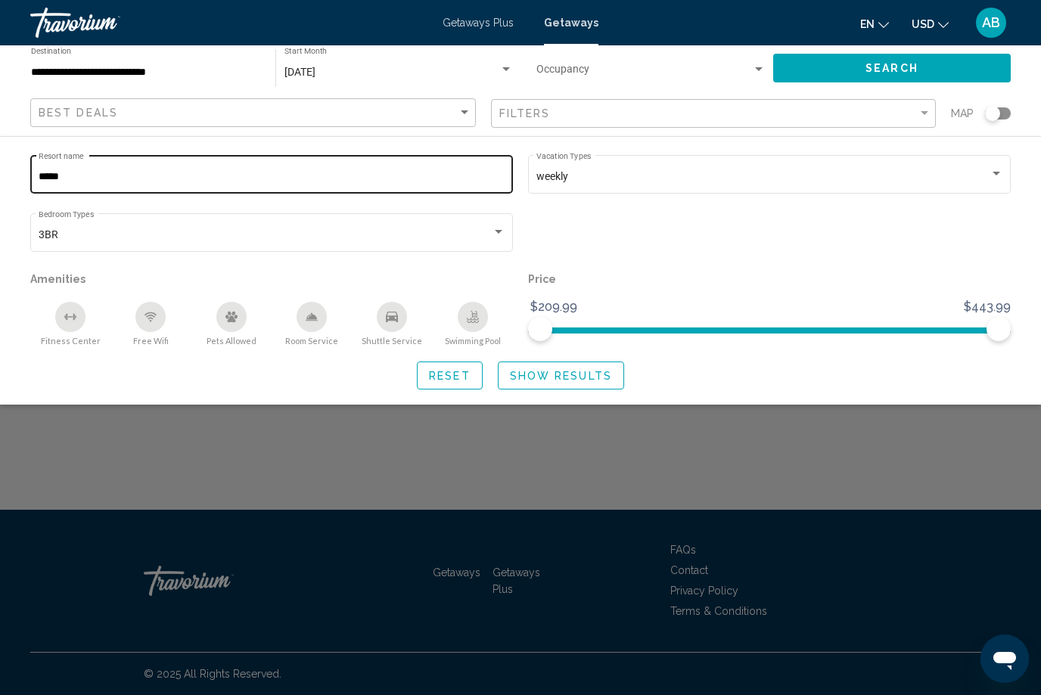
click at [110, 177] on input "*****" at bounding box center [272, 177] width 467 height 12
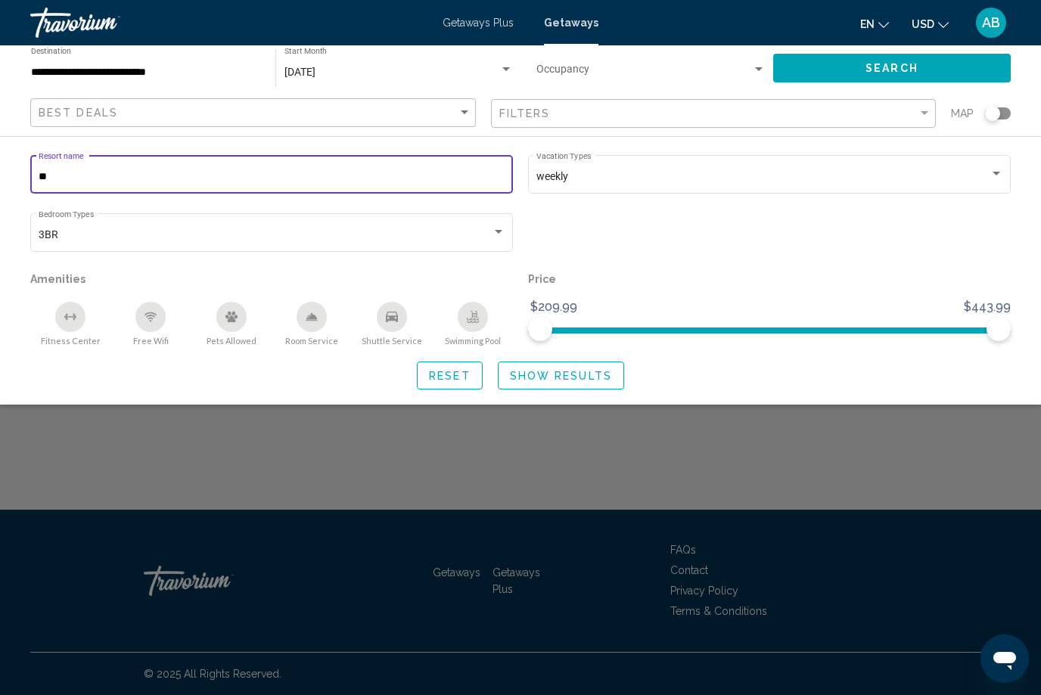
type input "*"
click at [577, 376] on span "Show Results" at bounding box center [561, 376] width 102 height 12
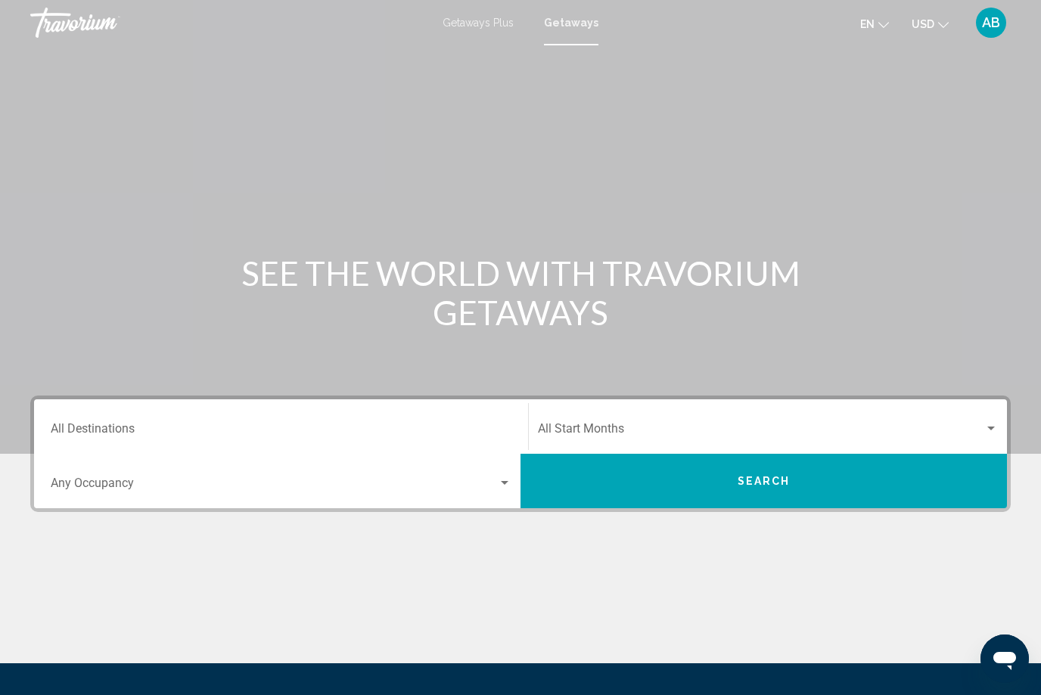
click at [150, 425] on input "Destination All Destinations" at bounding box center [281, 432] width 461 height 14
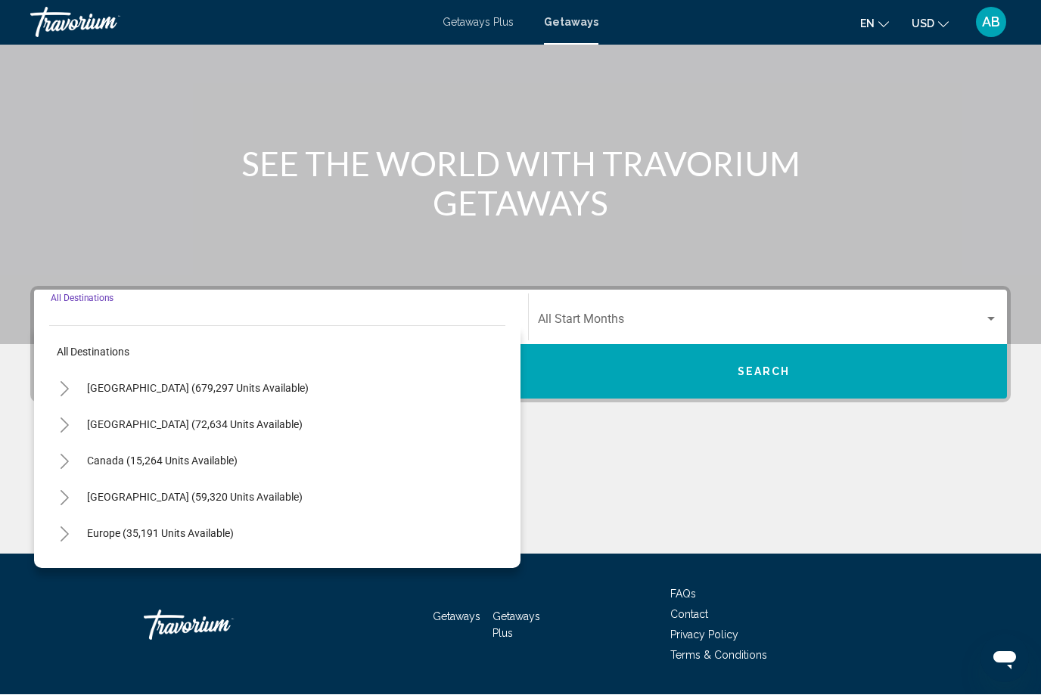
scroll to position [154, 0]
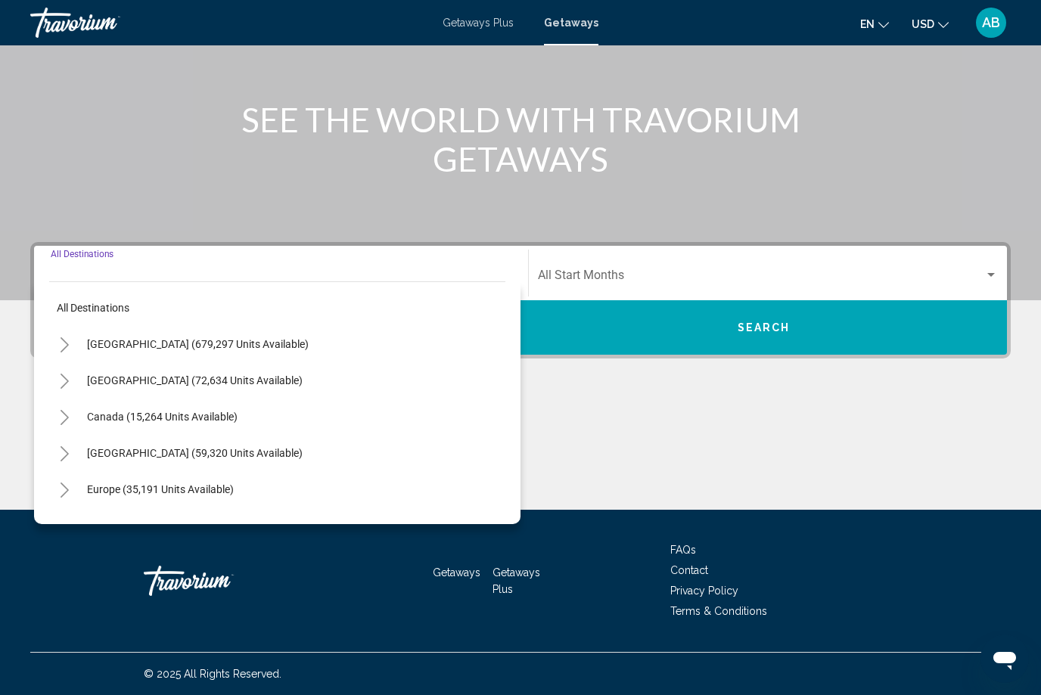
click at [64, 499] on button "Toggle Europe (35,191 units available)" at bounding box center [64, 489] width 30 height 30
click at [70, 503] on button "Toggle Europe (35,191 units available)" at bounding box center [64, 489] width 30 height 30
click at [82, 497] on button "Europe (35,191 units available)" at bounding box center [160, 489] width 162 height 35
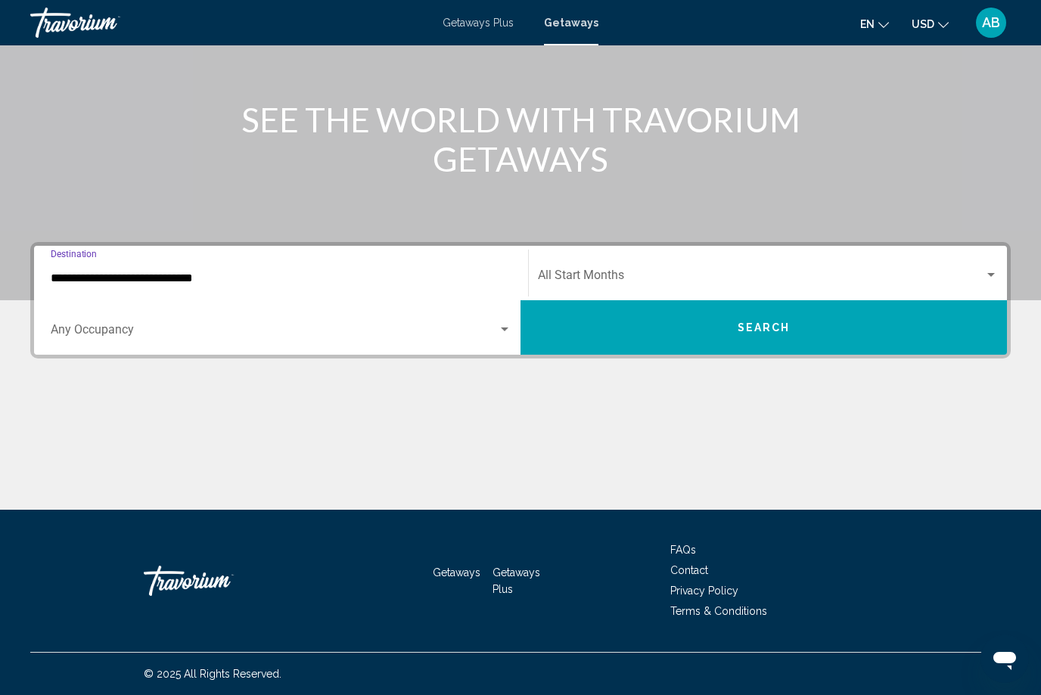
click at [112, 278] on input "**********" at bounding box center [281, 279] width 461 height 14
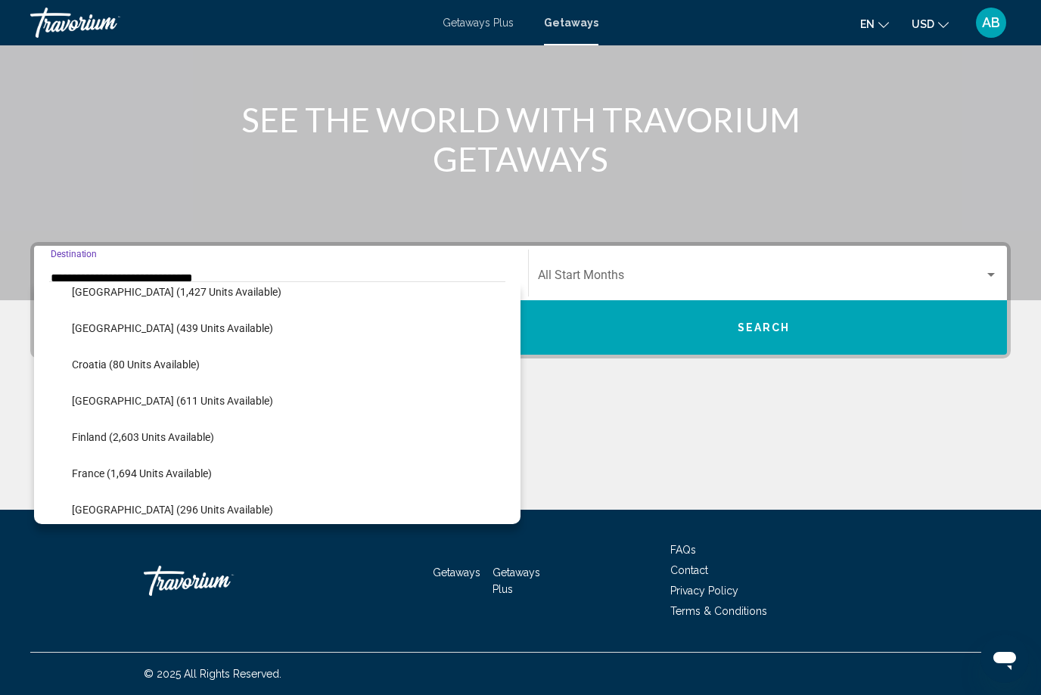
scroll to position [275, 0]
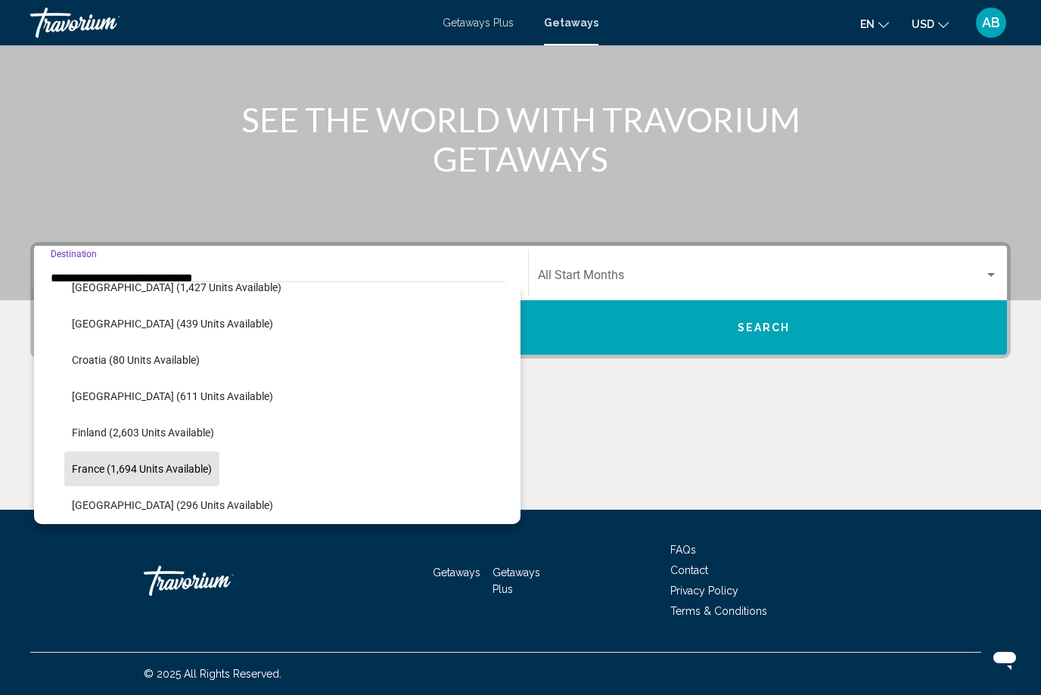
click at [102, 480] on button "France (1,694 units available)" at bounding box center [141, 469] width 155 height 35
type input "**********"
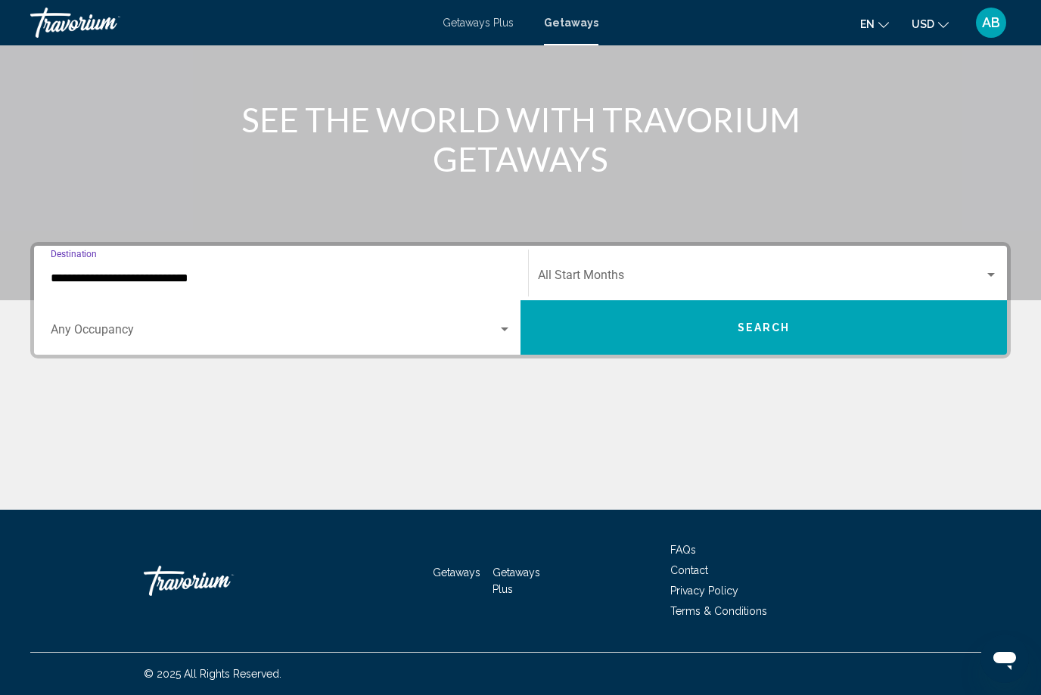
click at [116, 327] on span "Search widget" at bounding box center [274, 333] width 447 height 14
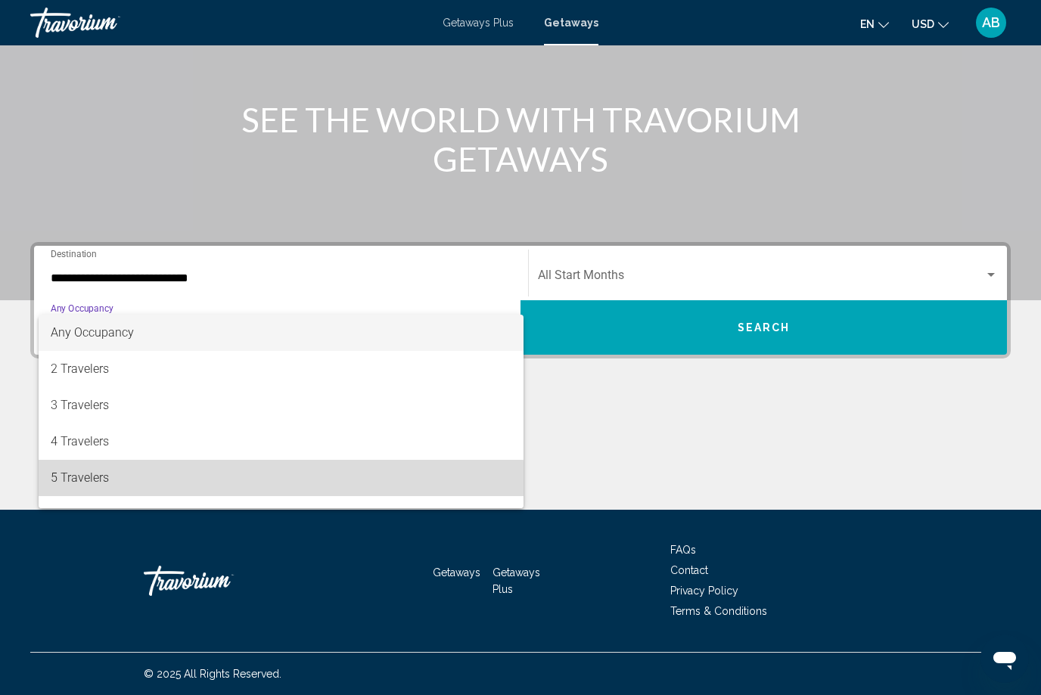
click at [113, 487] on span "5 Travelers" at bounding box center [281, 478] width 461 height 36
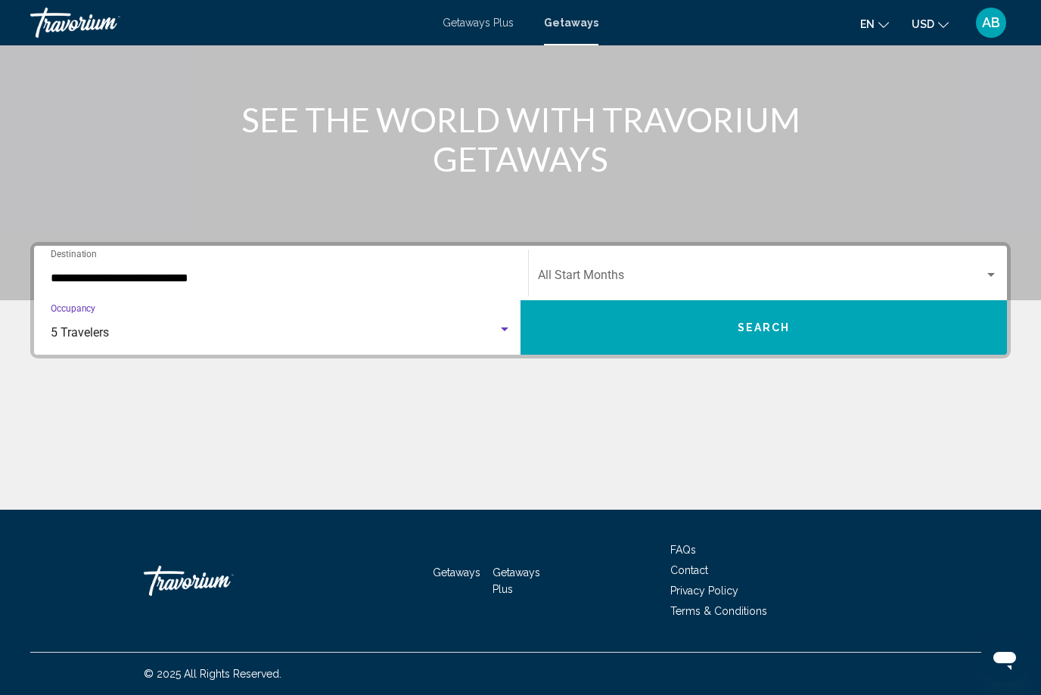
click at [997, 279] on div "Search widget" at bounding box center [991, 275] width 14 height 12
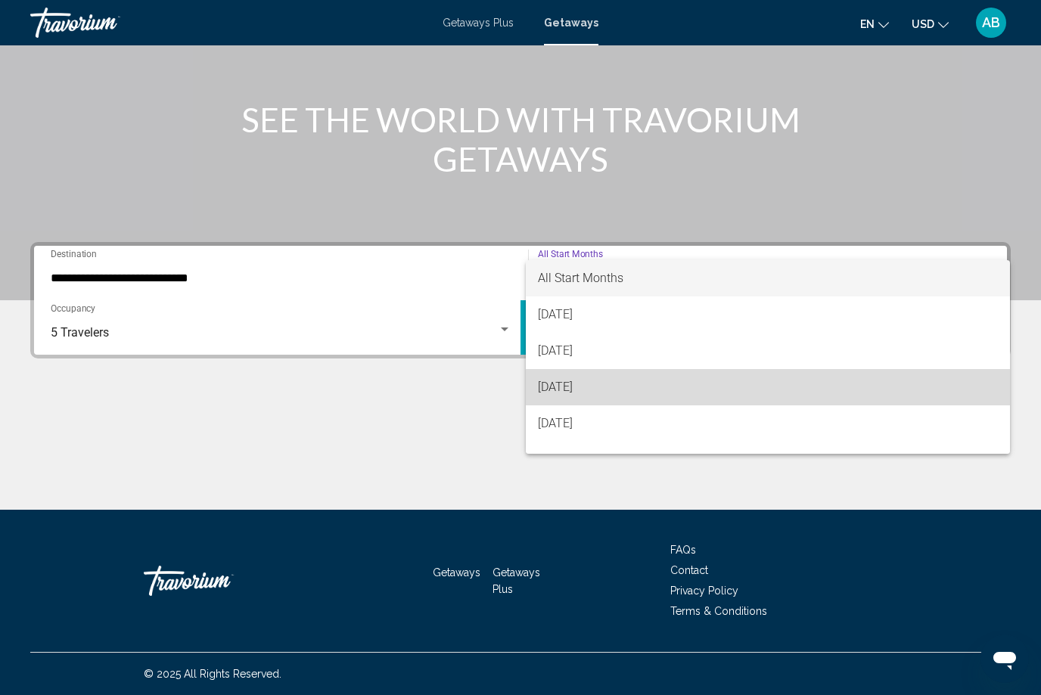
click at [618, 384] on span "[DATE]" at bounding box center [768, 387] width 460 height 36
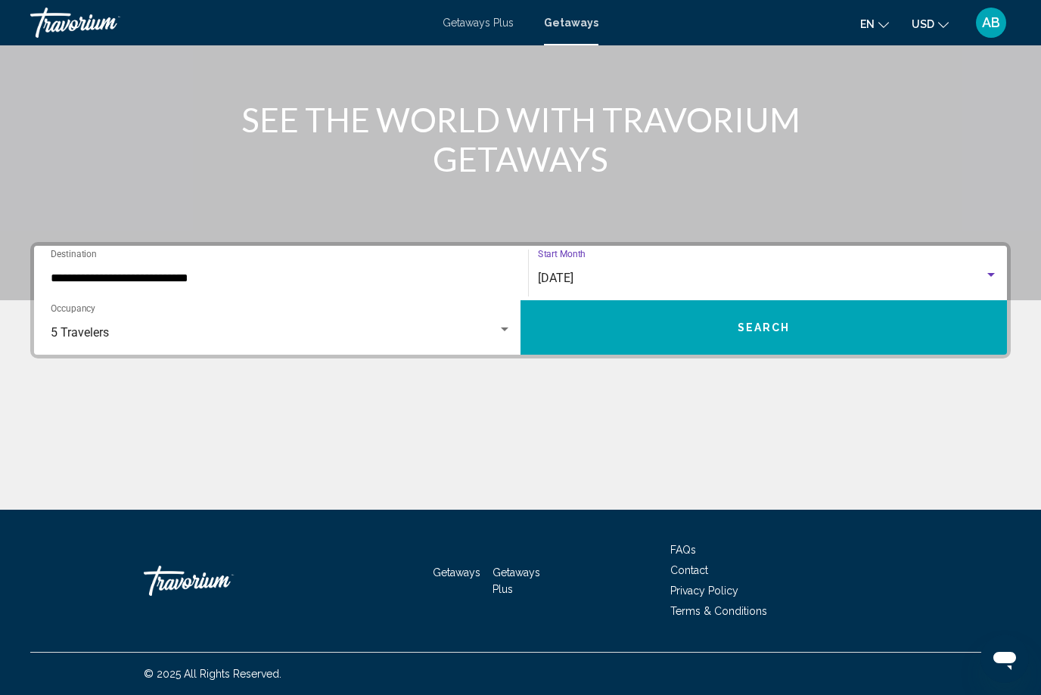
click at [773, 335] on button "Search" at bounding box center [764, 327] width 487 height 54
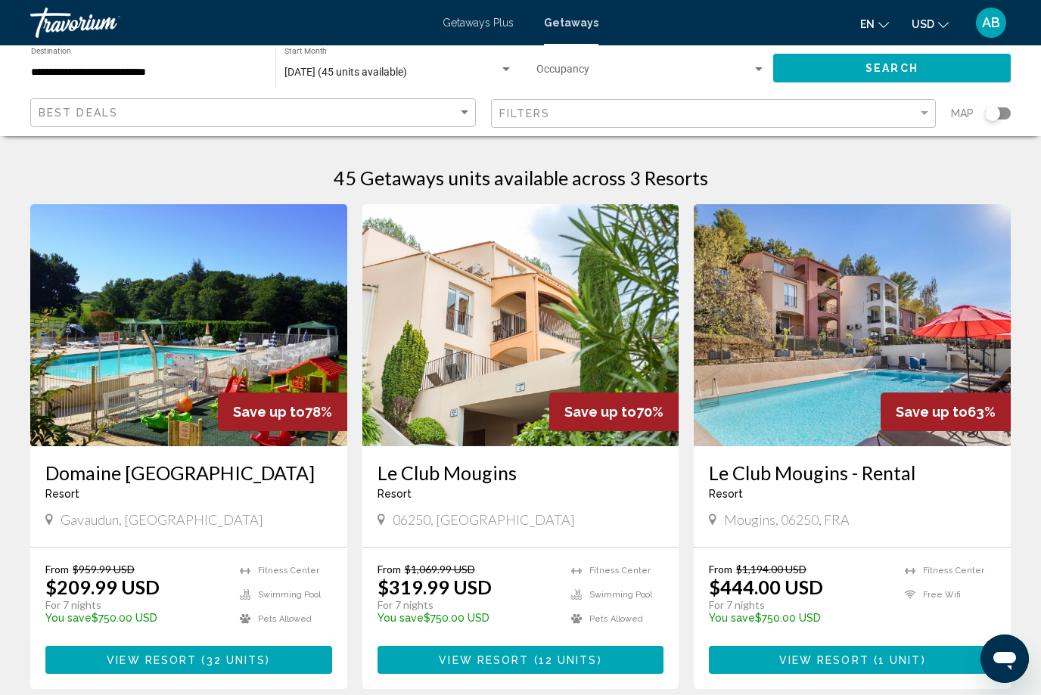
click at [497, 25] on span "Getaways Plus" at bounding box center [478, 23] width 71 height 12
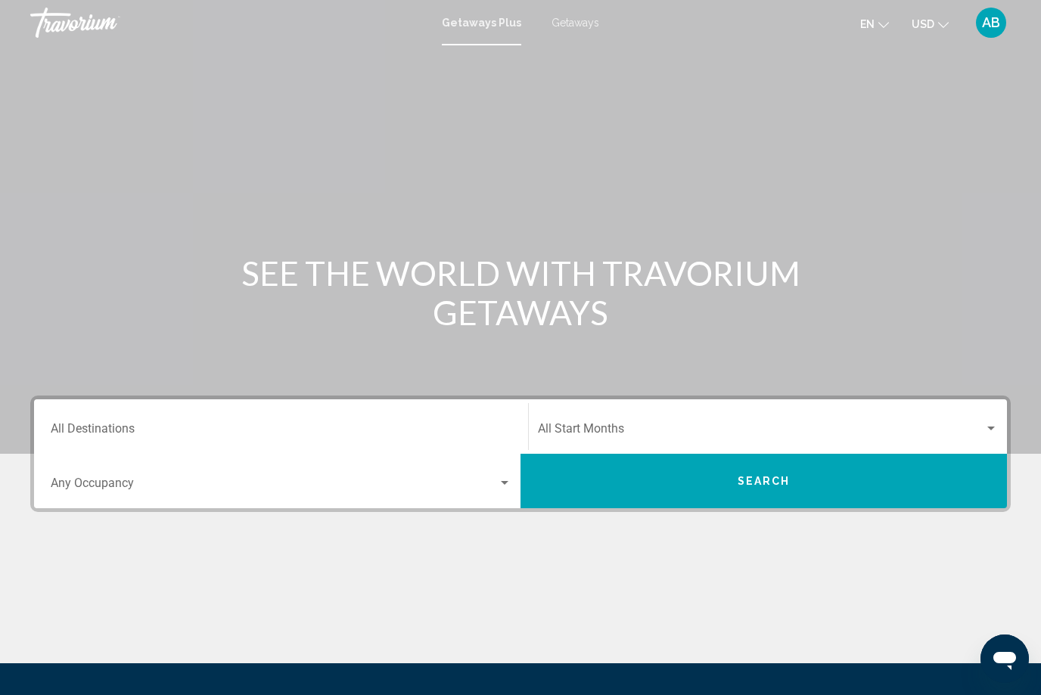
click at [94, 429] on input "Destination All Destinations" at bounding box center [281, 432] width 461 height 14
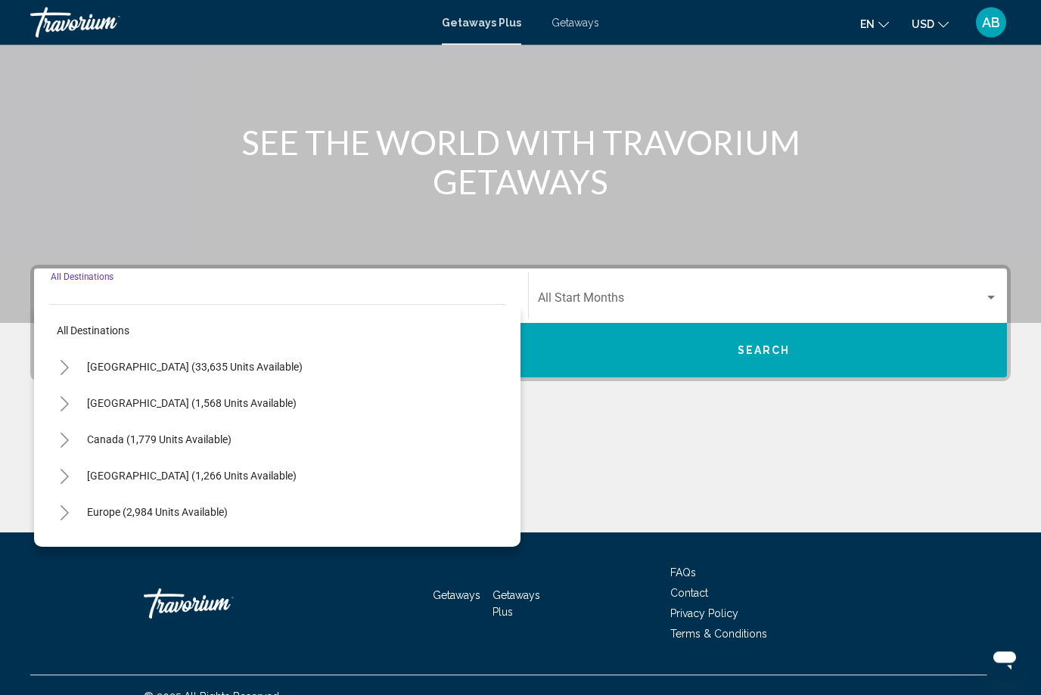
scroll to position [154, 0]
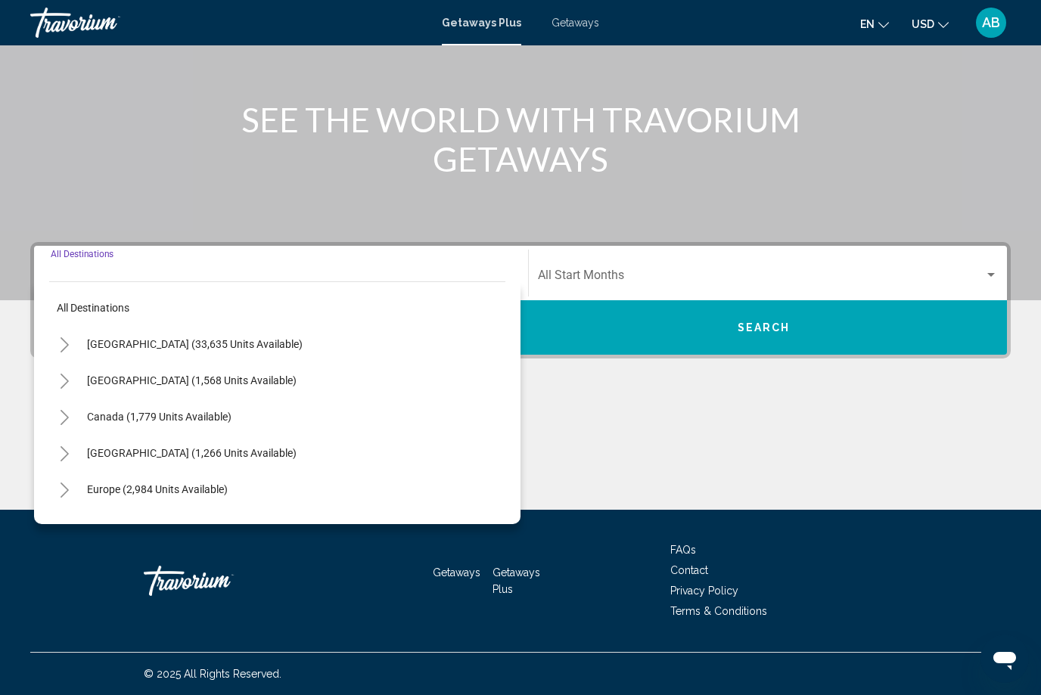
click at [68, 499] on button "Toggle Europe (2,984 units available)" at bounding box center [64, 489] width 30 height 30
click at [67, 494] on icon "Toggle Europe (2,984 units available)" at bounding box center [64, 490] width 11 height 15
click at [74, 500] on button "Toggle Europe (2,984 units available)" at bounding box center [64, 489] width 30 height 30
click at [94, 497] on button "Europe (2,984 units available)" at bounding box center [157, 489] width 156 height 35
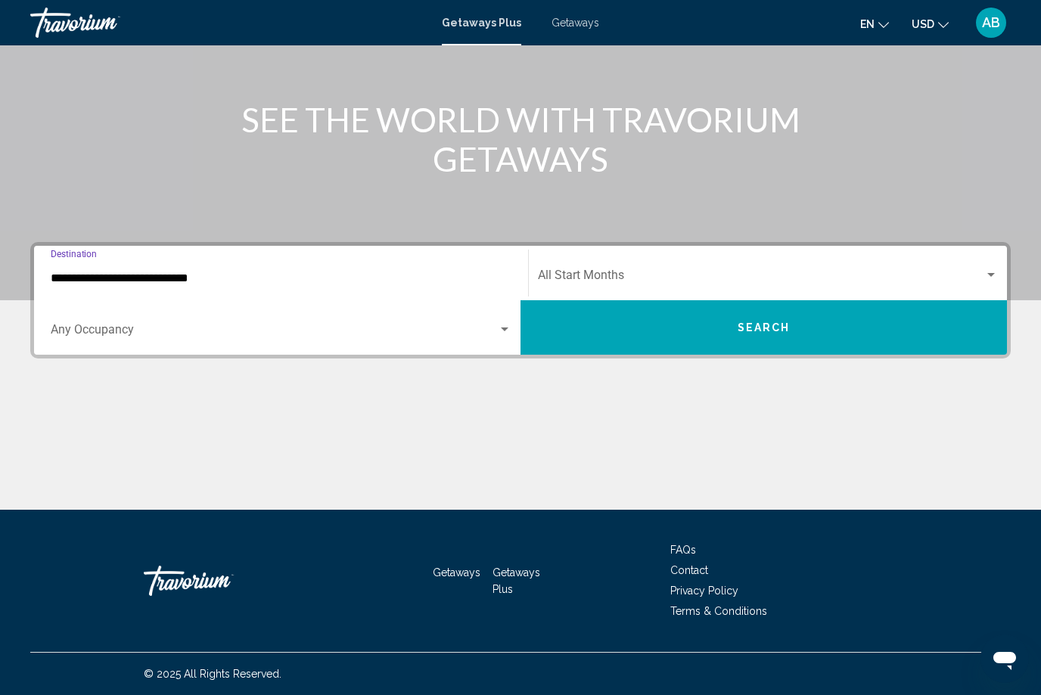
click at [108, 283] on input "**********" at bounding box center [281, 279] width 461 height 14
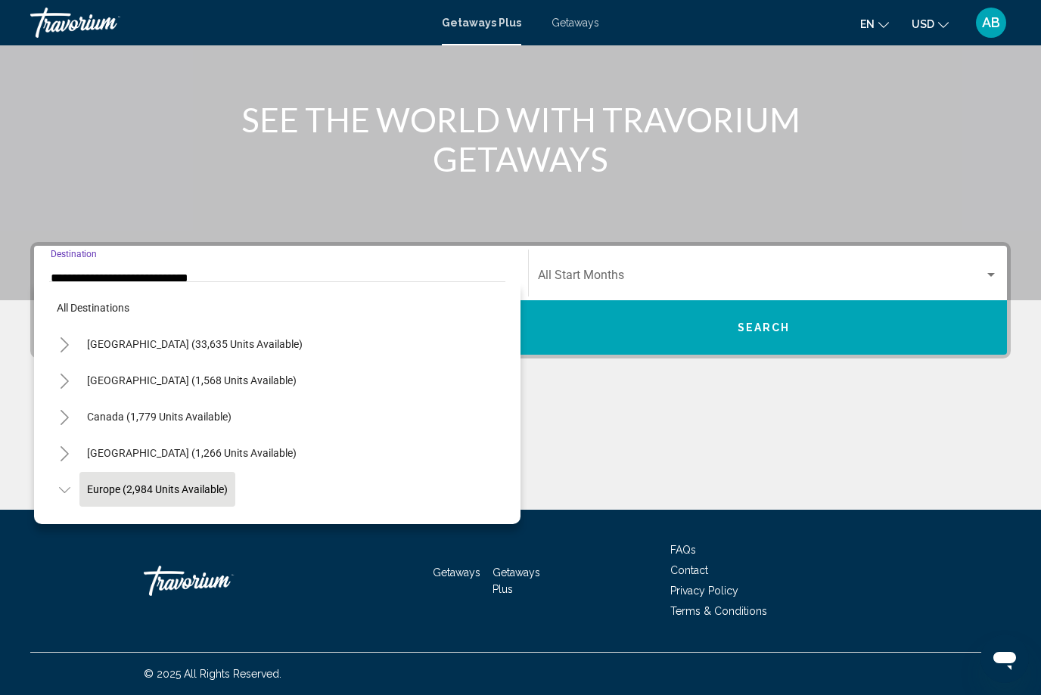
scroll to position [90, 0]
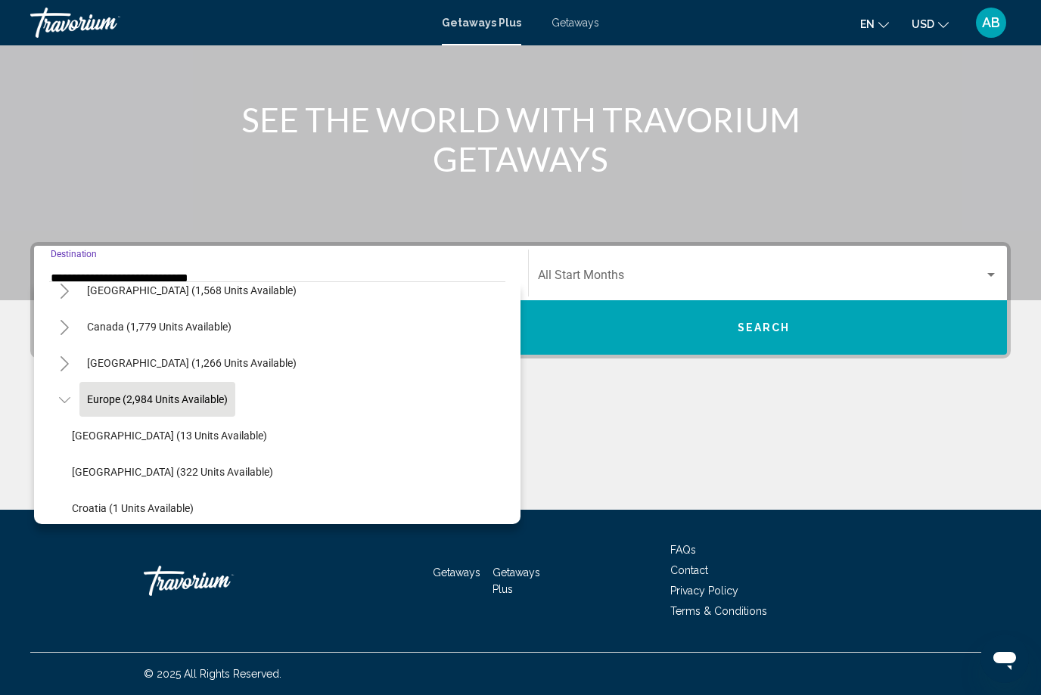
click at [127, 404] on span "Europe (2,984 units available)" at bounding box center [157, 399] width 141 height 12
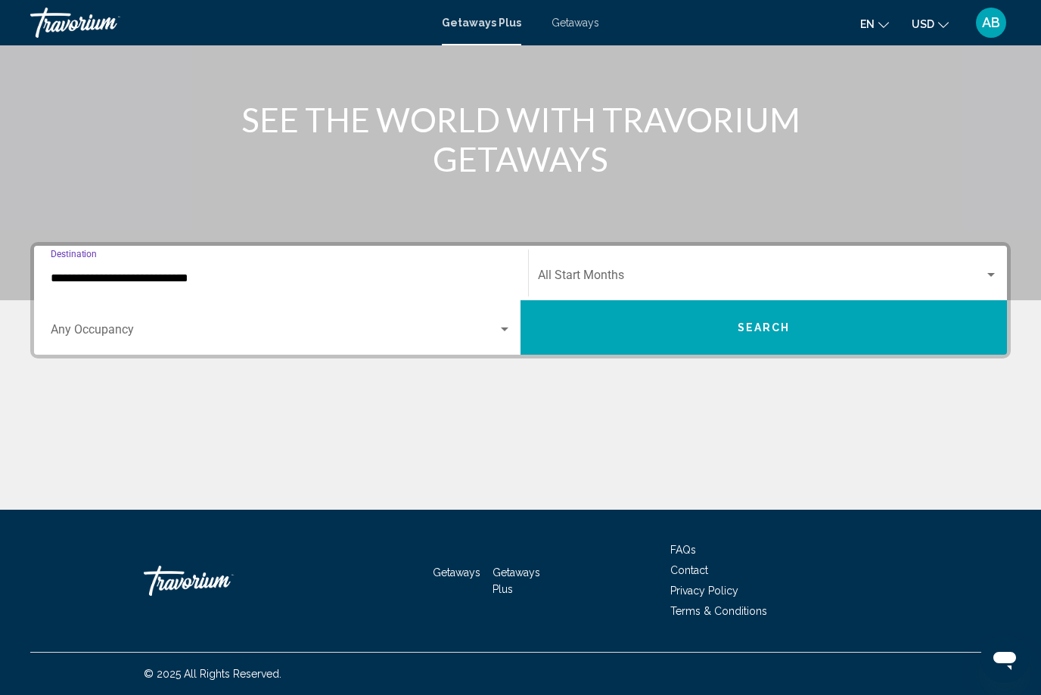
click at [72, 285] on input "**********" at bounding box center [281, 279] width 461 height 14
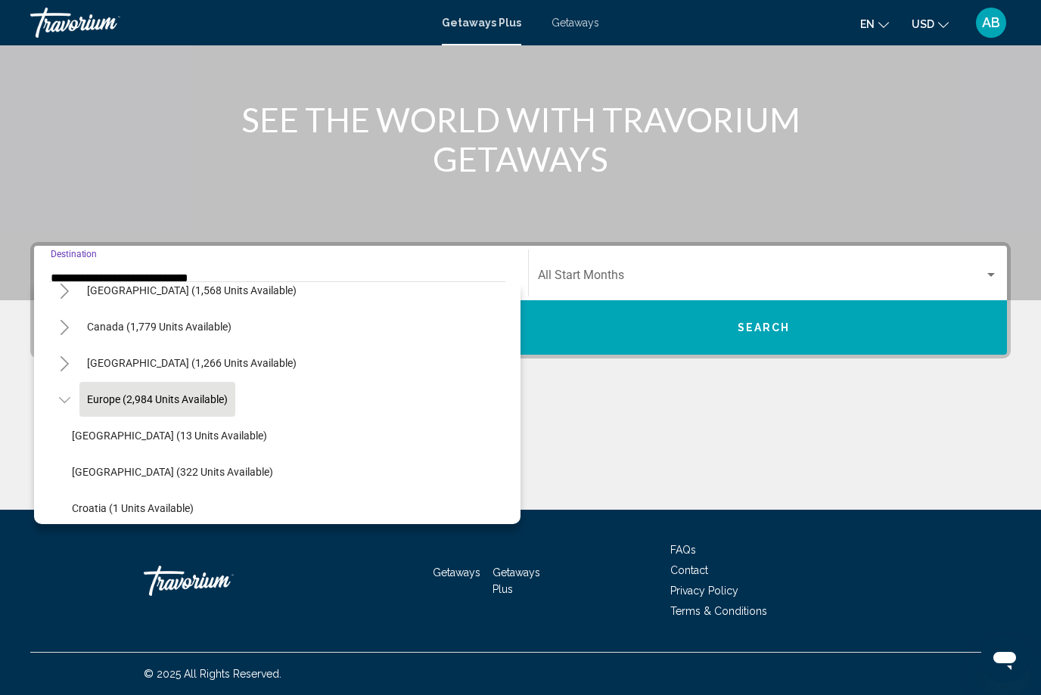
click at [61, 400] on icon "Toggle Europe (2,984 units available)" at bounding box center [63, 400] width 11 height 6
click at [104, 400] on span "Europe (2,984 units available)" at bounding box center [157, 399] width 141 height 12
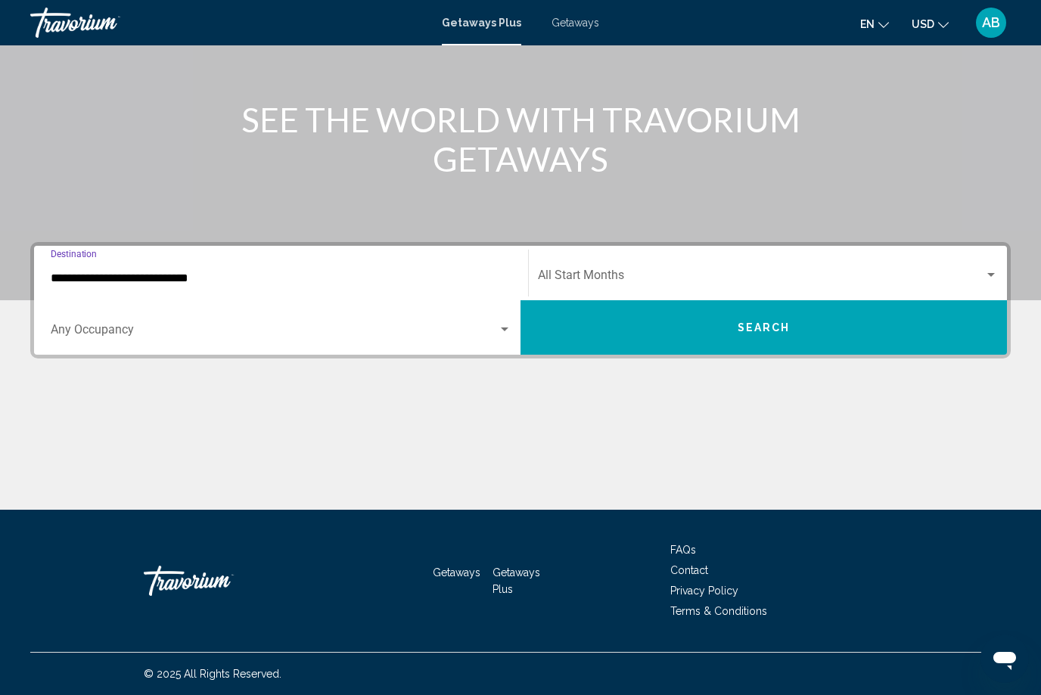
click at [101, 278] on input "**********" at bounding box center [281, 279] width 461 height 14
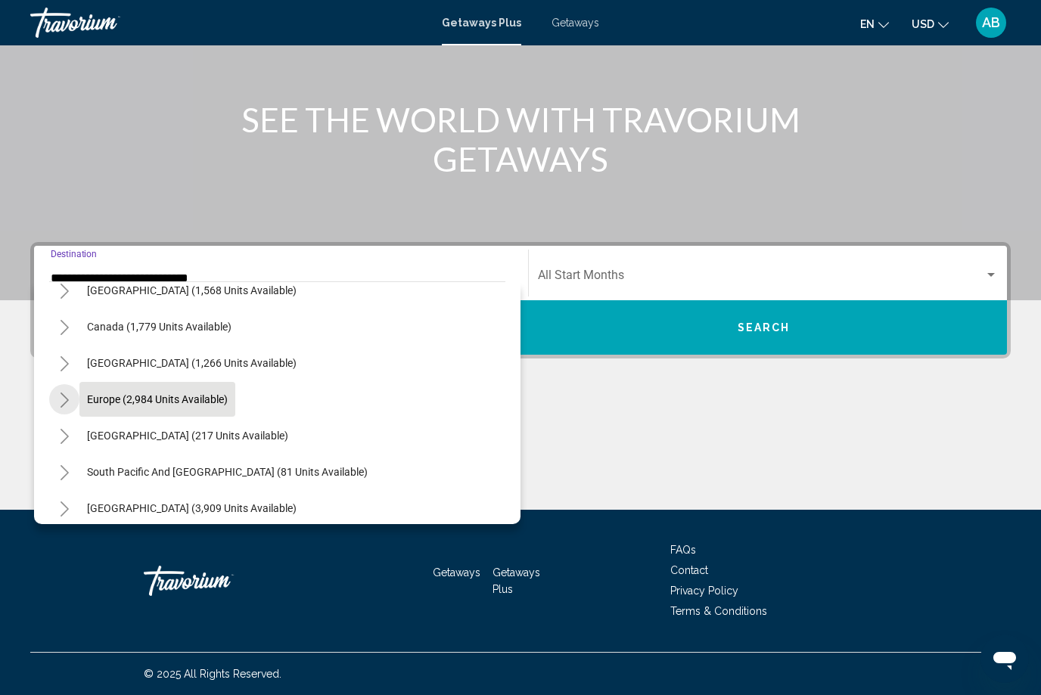
click at [59, 402] on icon "Toggle Europe (2,984 units available)" at bounding box center [64, 400] width 11 height 15
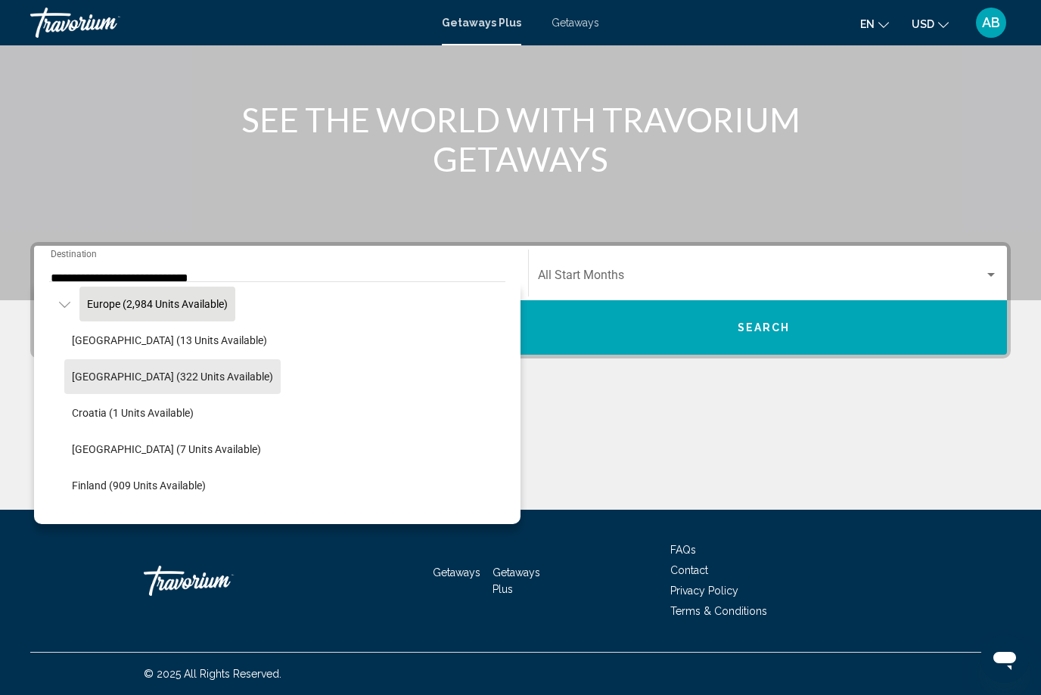
scroll to position [213, 0]
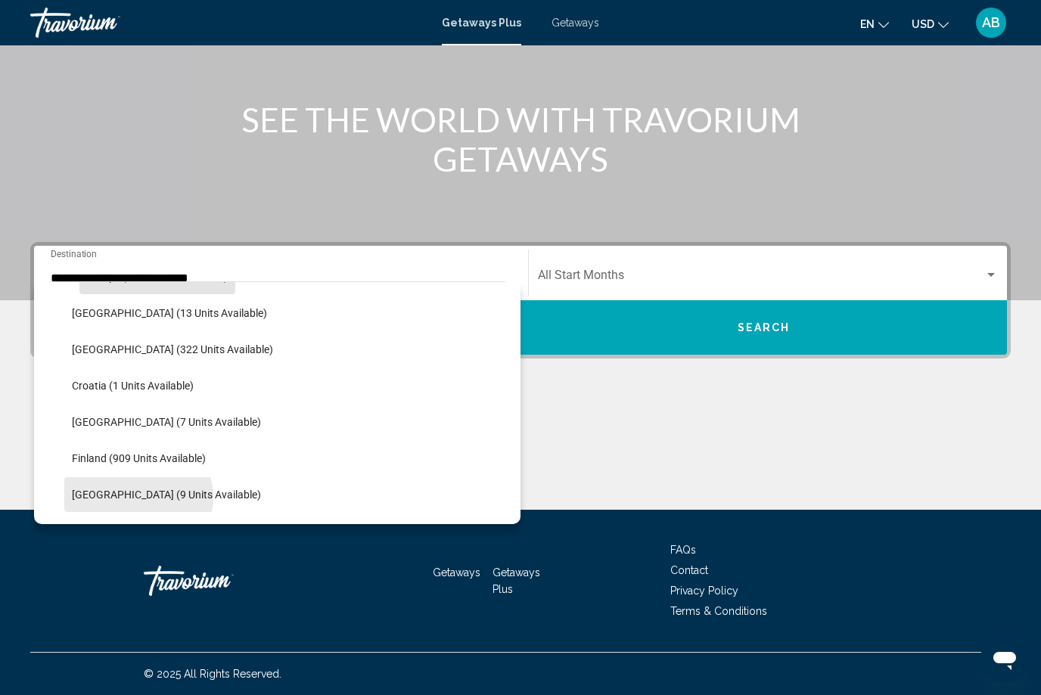
click at [138, 498] on span "[GEOGRAPHIC_DATA] (9 units available)" at bounding box center [166, 495] width 189 height 12
type input "**********"
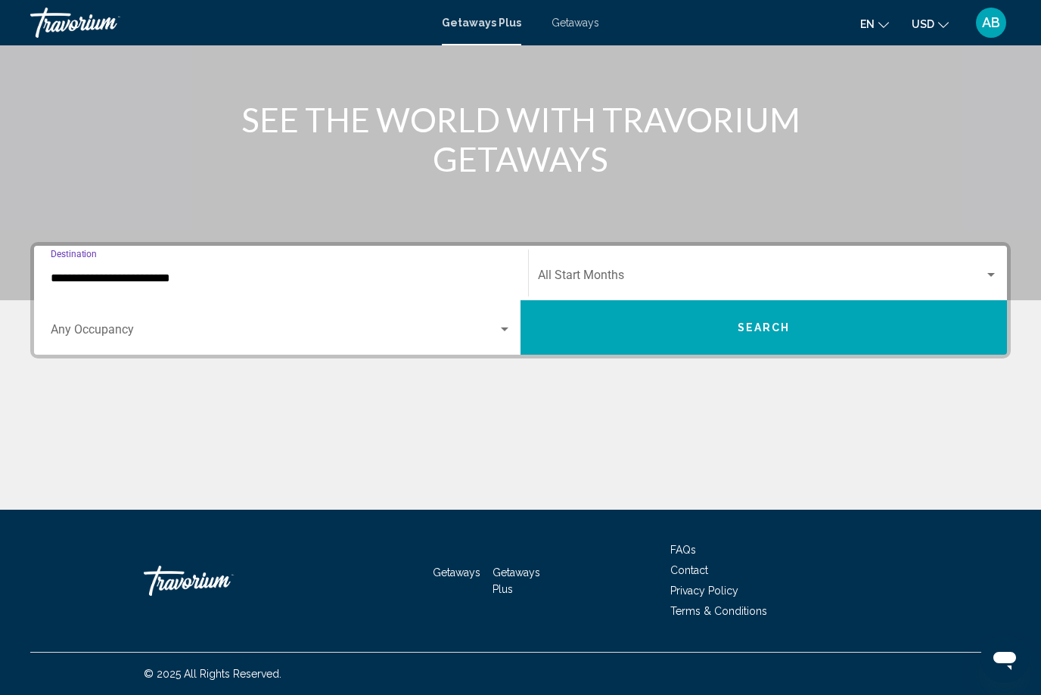
click at [976, 272] on span "Search widget" at bounding box center [761, 279] width 446 height 14
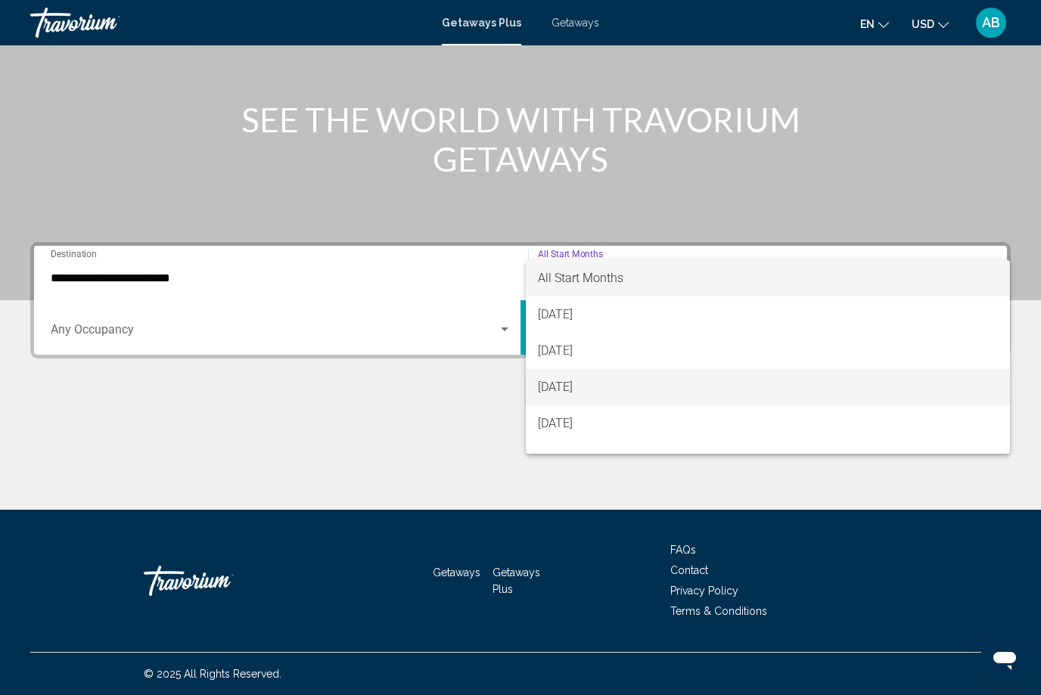
click at [629, 393] on span "[DATE]" at bounding box center [768, 387] width 460 height 36
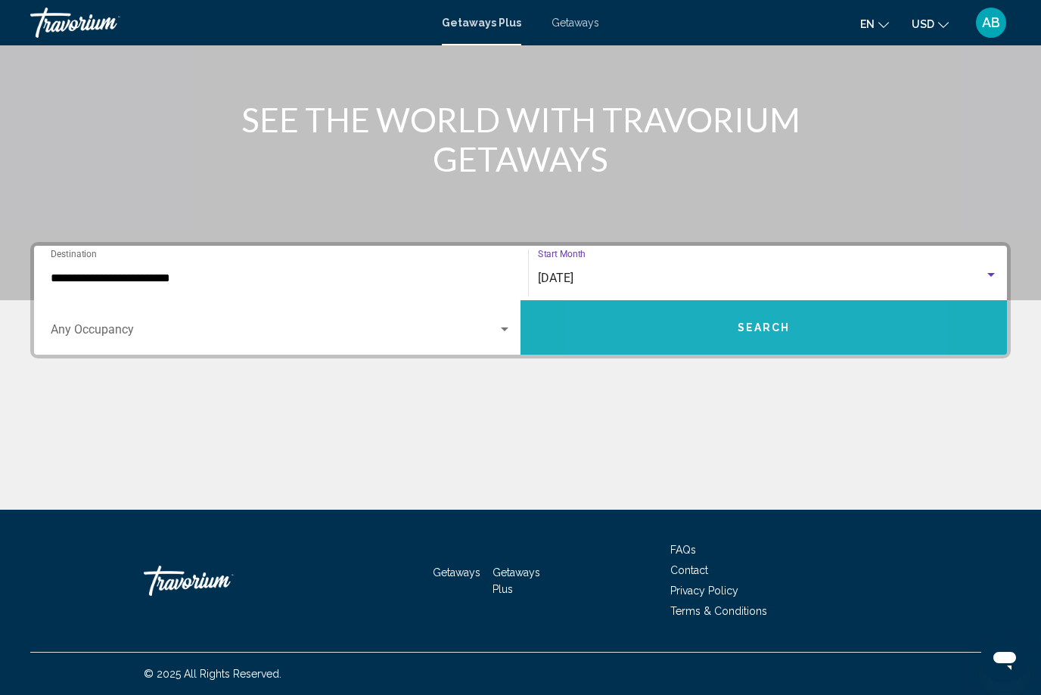
click at [690, 335] on button "Search" at bounding box center [764, 327] width 487 height 54
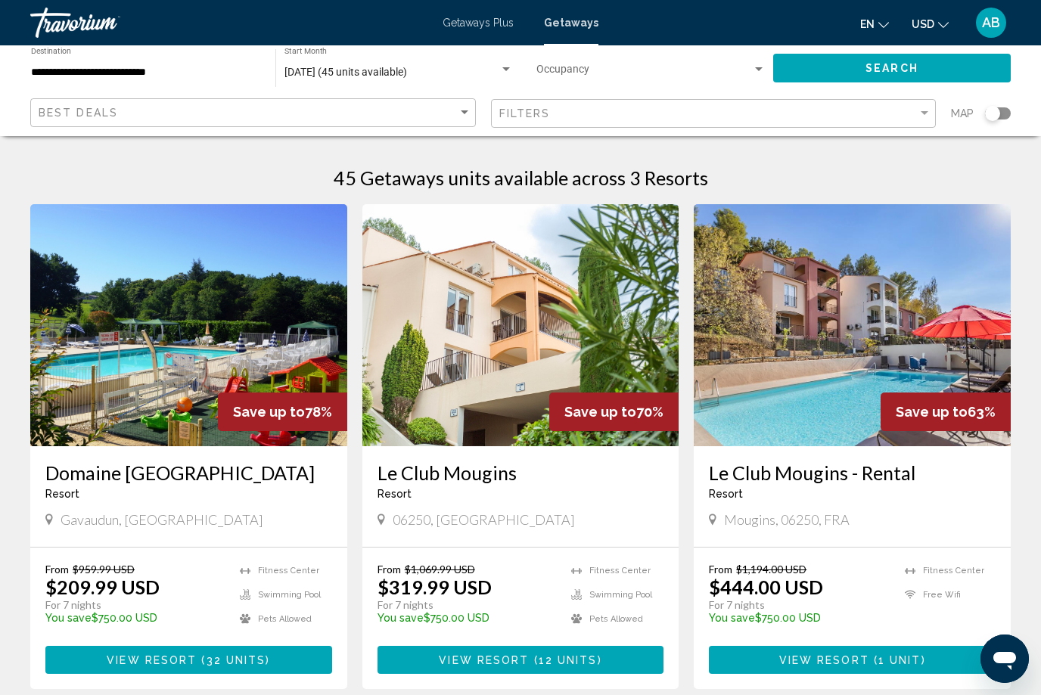
click at [611, 332] on img "Main content" at bounding box center [520, 325] width 317 height 242
